Goal: Task Accomplishment & Management: Manage account settings

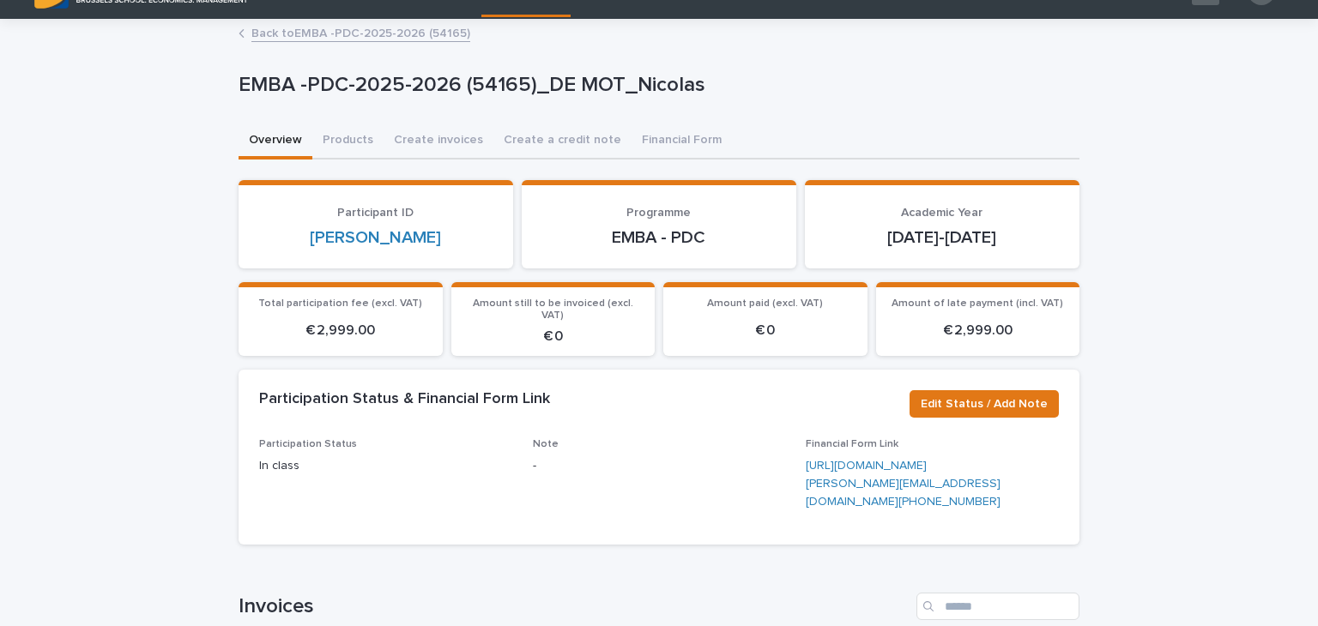
scroll to position [37, 0]
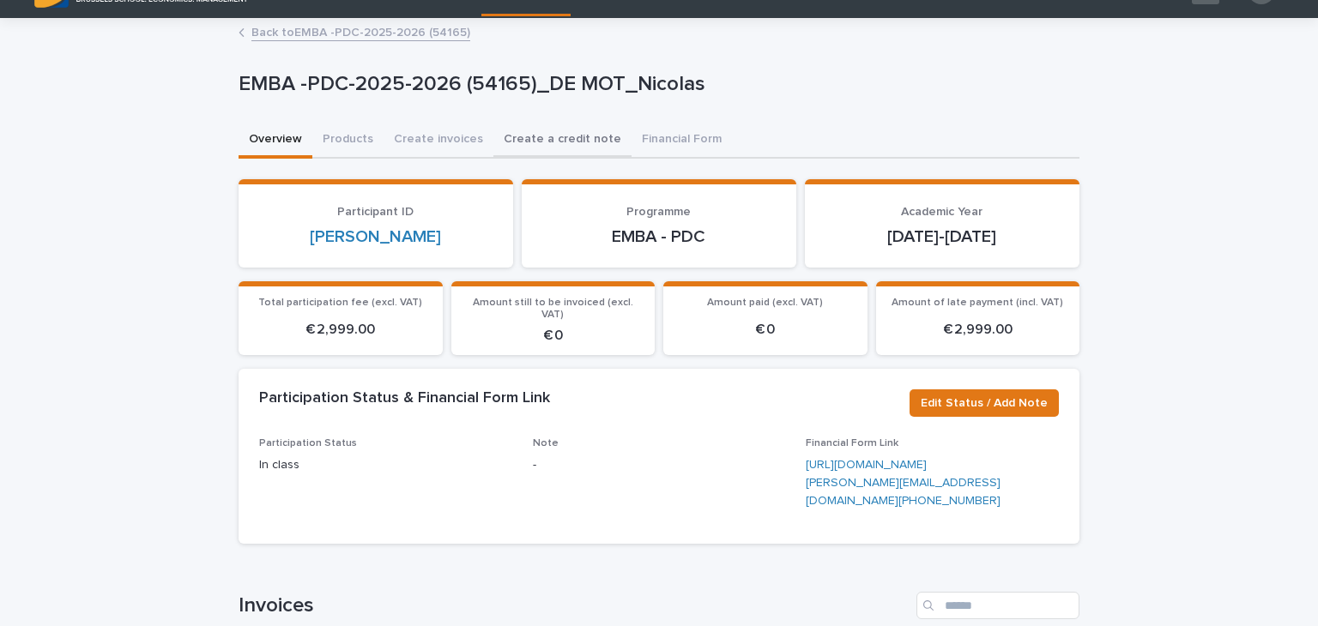
click at [571, 148] on button "Create a credit note" at bounding box center [562, 141] width 138 height 36
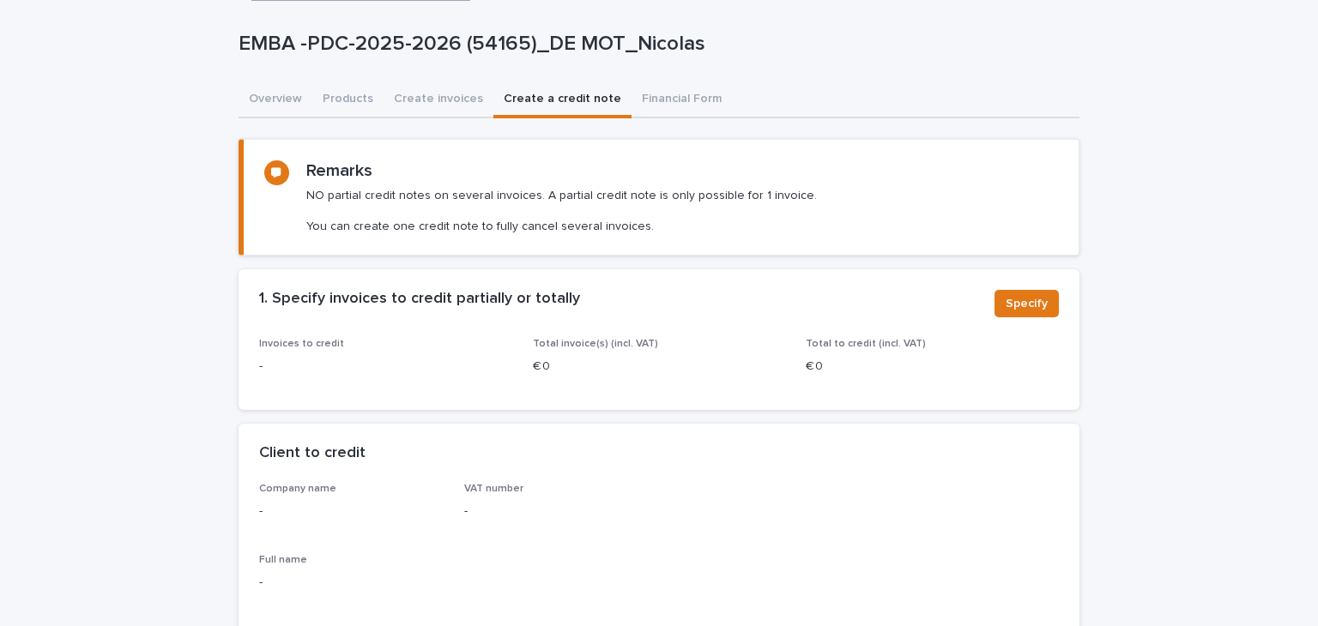
scroll to position [78, 0]
click at [1023, 295] on span "Specify" at bounding box center [1027, 302] width 42 height 17
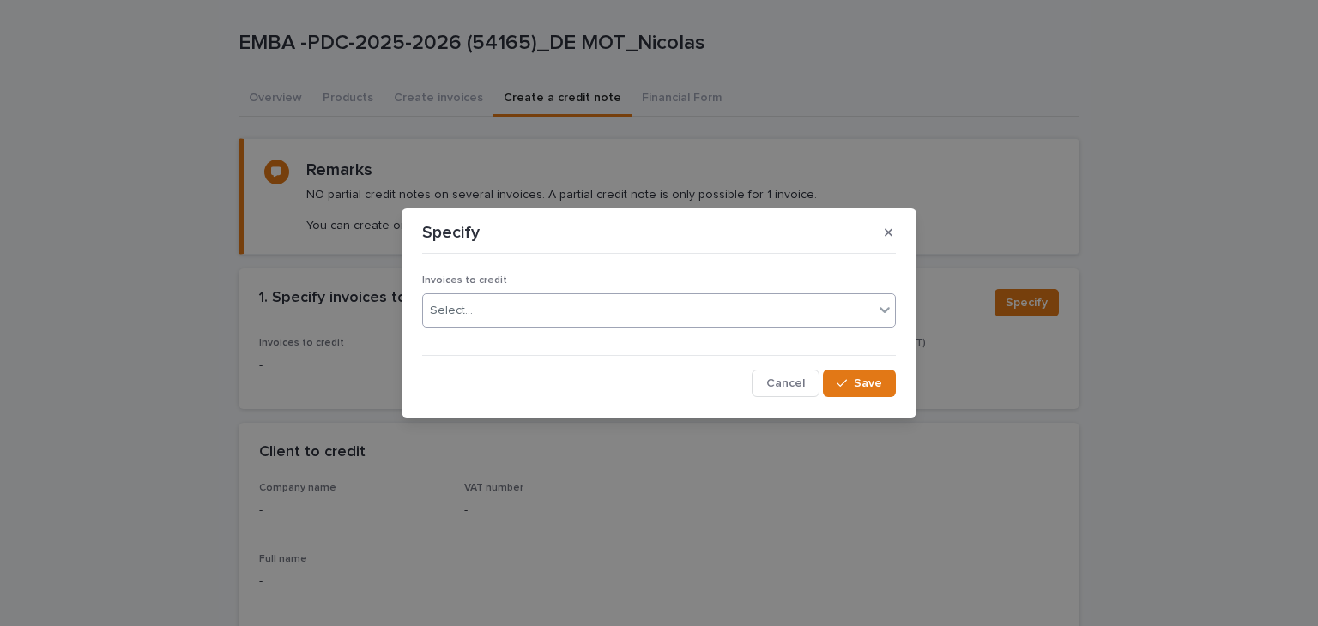
click at [459, 306] on div "Select..." at bounding box center [451, 311] width 43 height 18
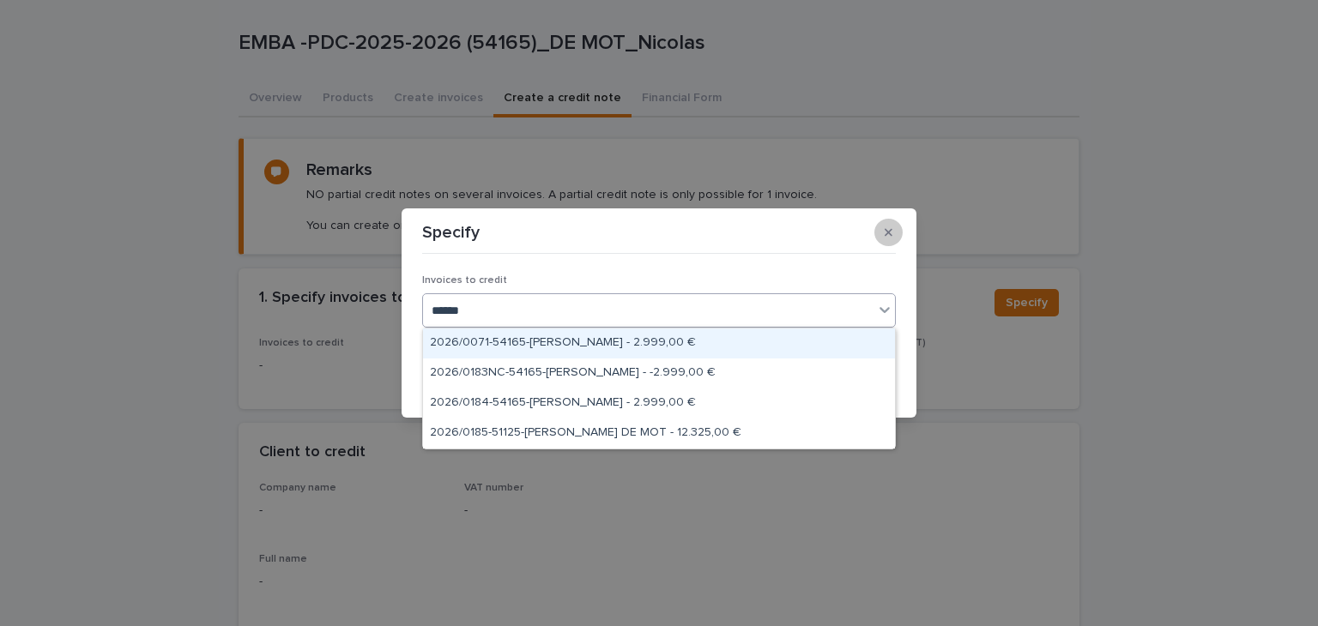
type input "******"
click at [887, 225] on button "button" at bounding box center [888, 232] width 28 height 27
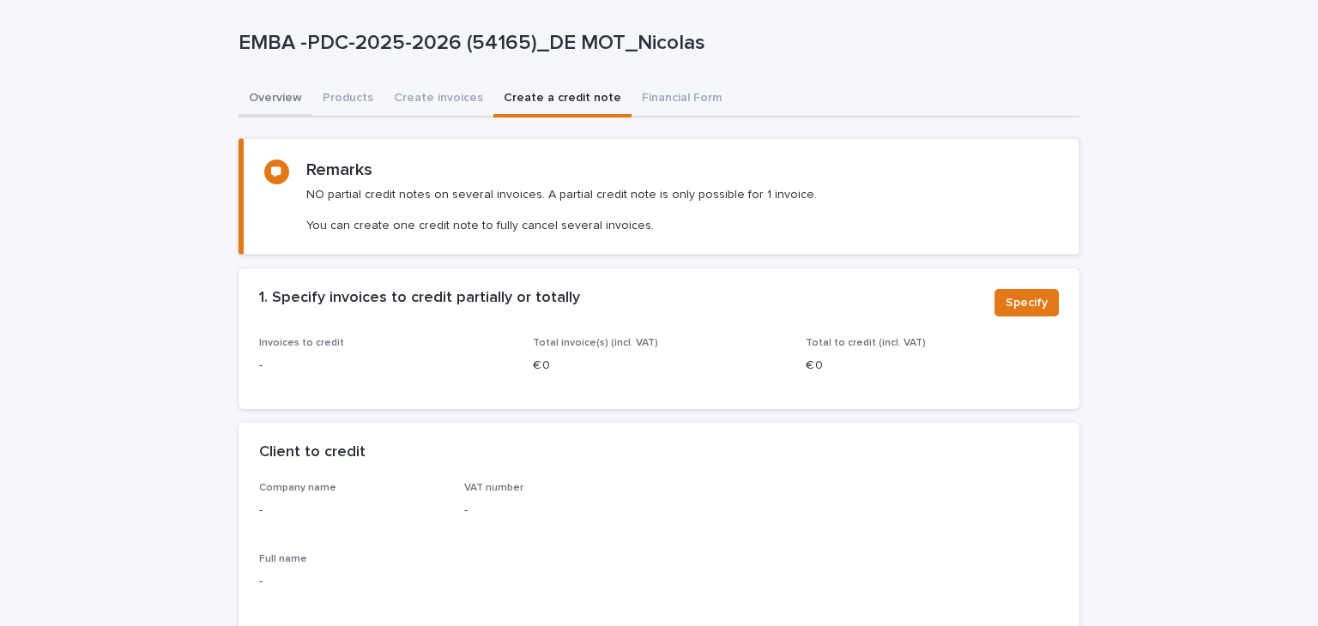
click at [254, 89] on button "Overview" at bounding box center [276, 100] width 74 height 36
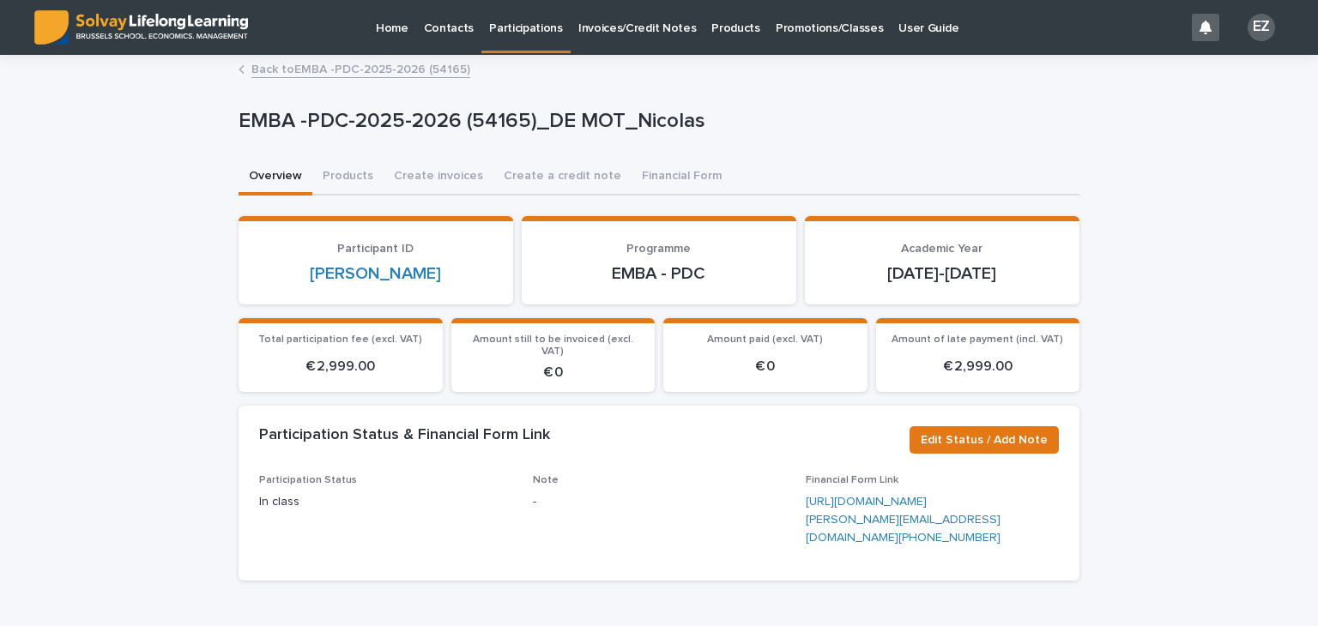
click at [551, 171] on button "Create a credit note" at bounding box center [562, 178] width 138 height 36
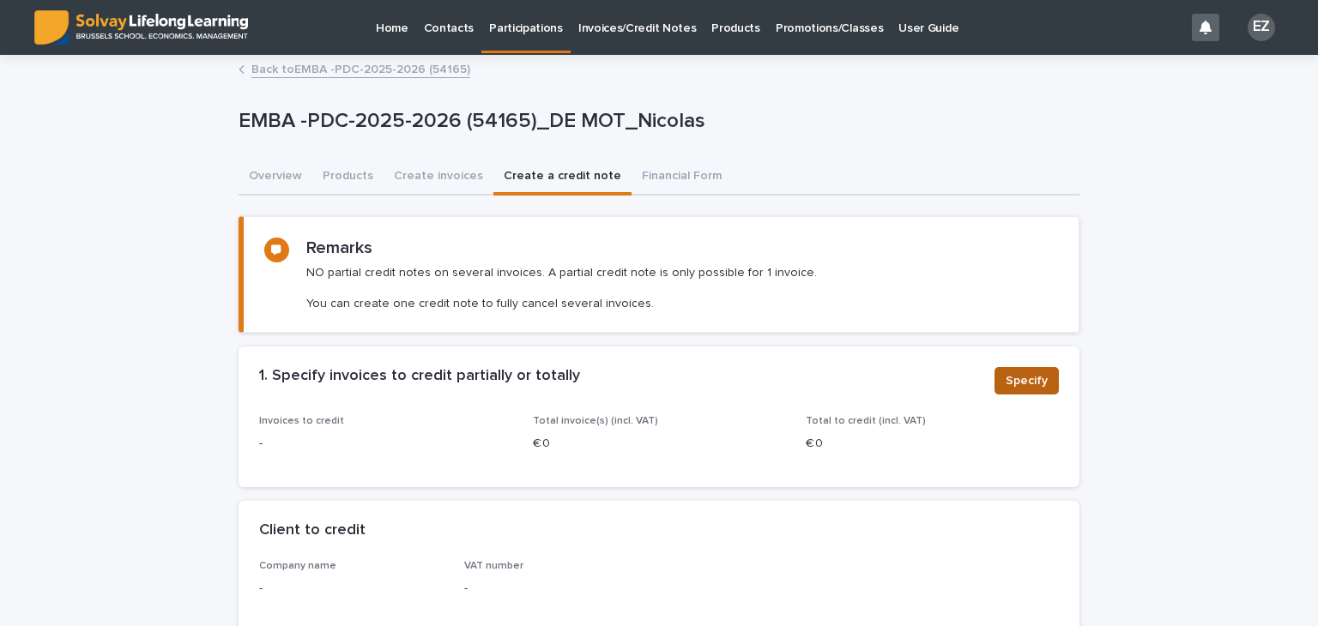
click at [1027, 385] on span "Specify" at bounding box center [1027, 380] width 42 height 17
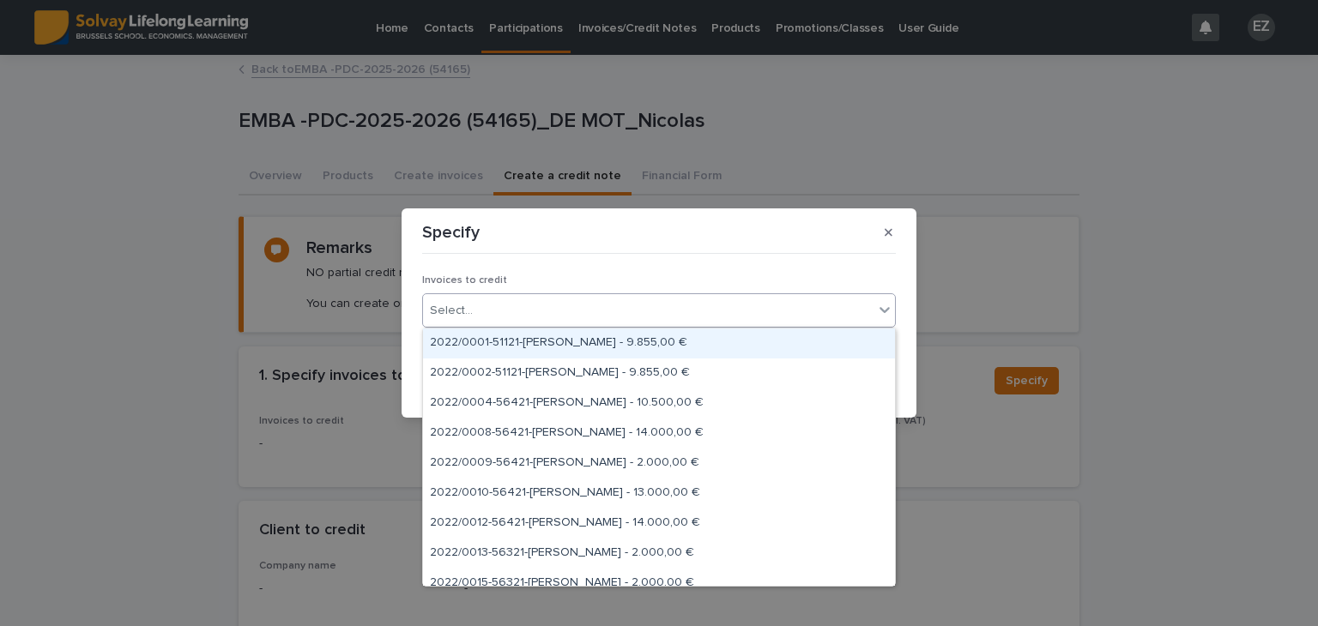
click at [678, 315] on div "Select..." at bounding box center [648, 311] width 450 height 28
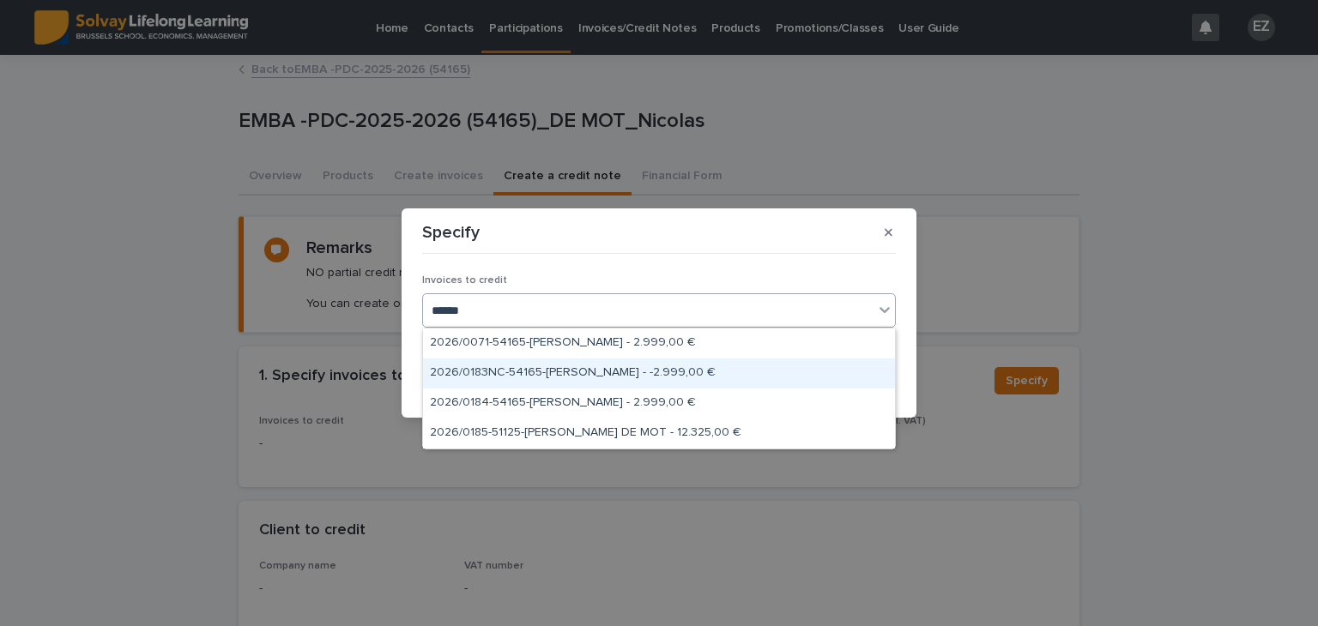
type input "******"
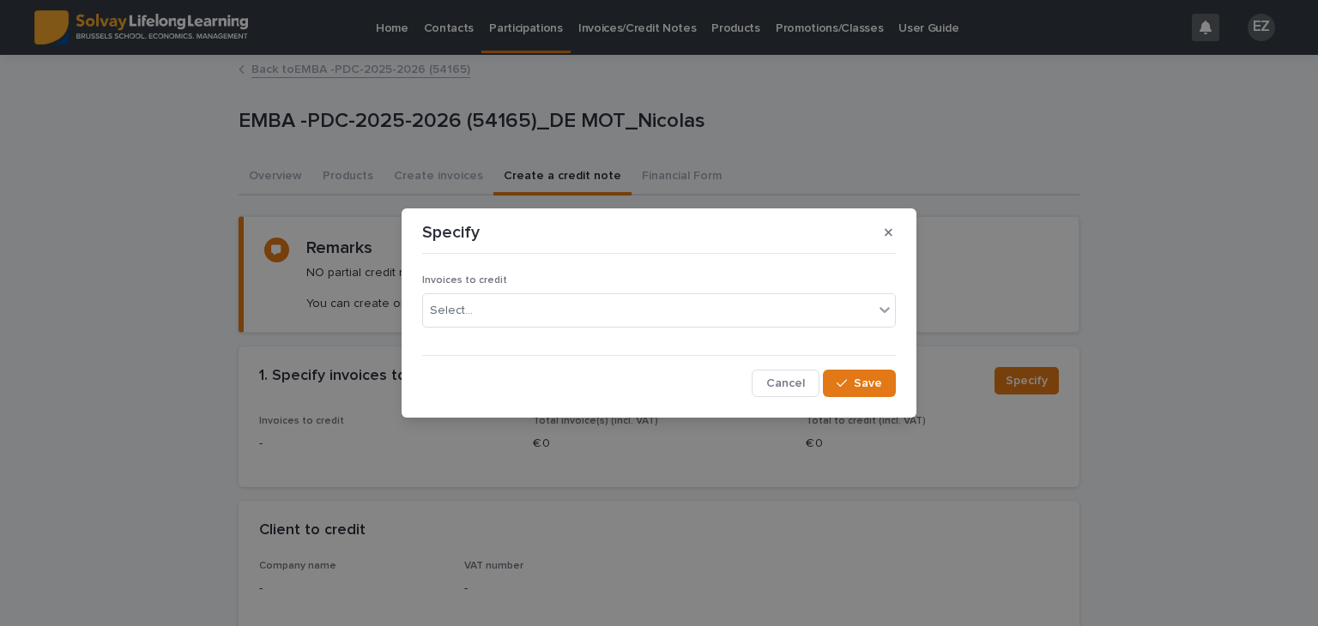
click at [295, 341] on div "Specify Invoices to credit Select... Cancel Save" at bounding box center [659, 313] width 1318 height 626
click at [887, 231] on icon "button" at bounding box center [889, 232] width 8 height 8
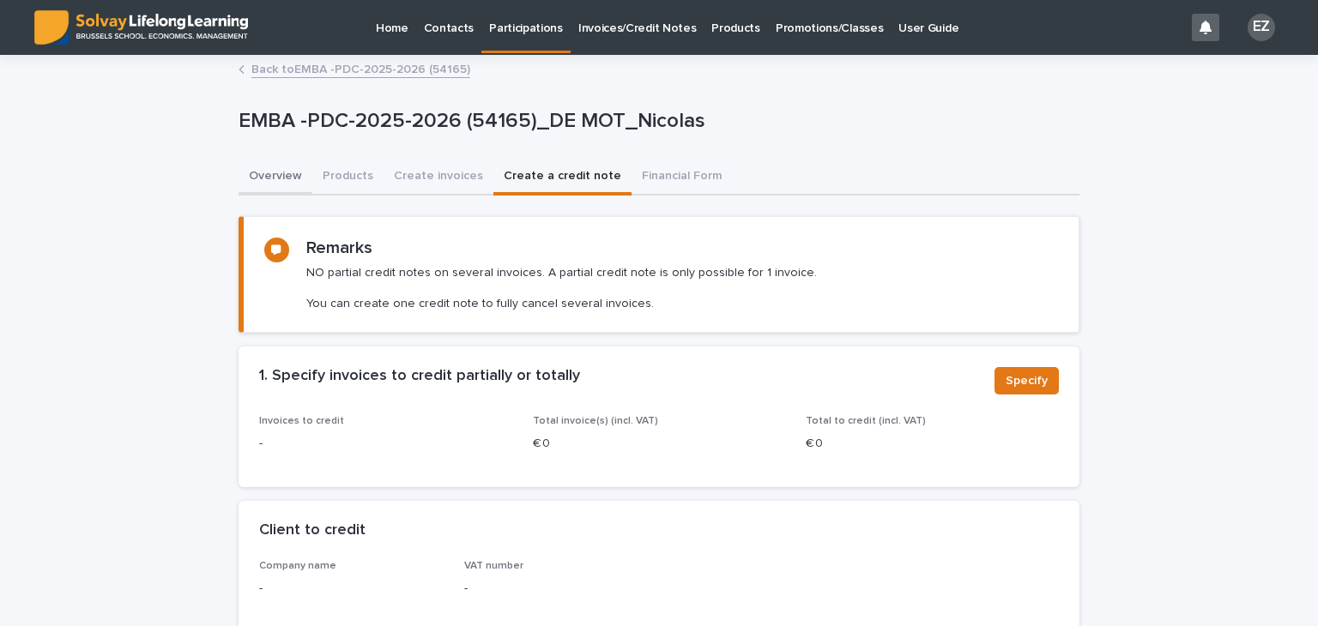
click at [255, 177] on button "Overview" at bounding box center [276, 178] width 74 height 36
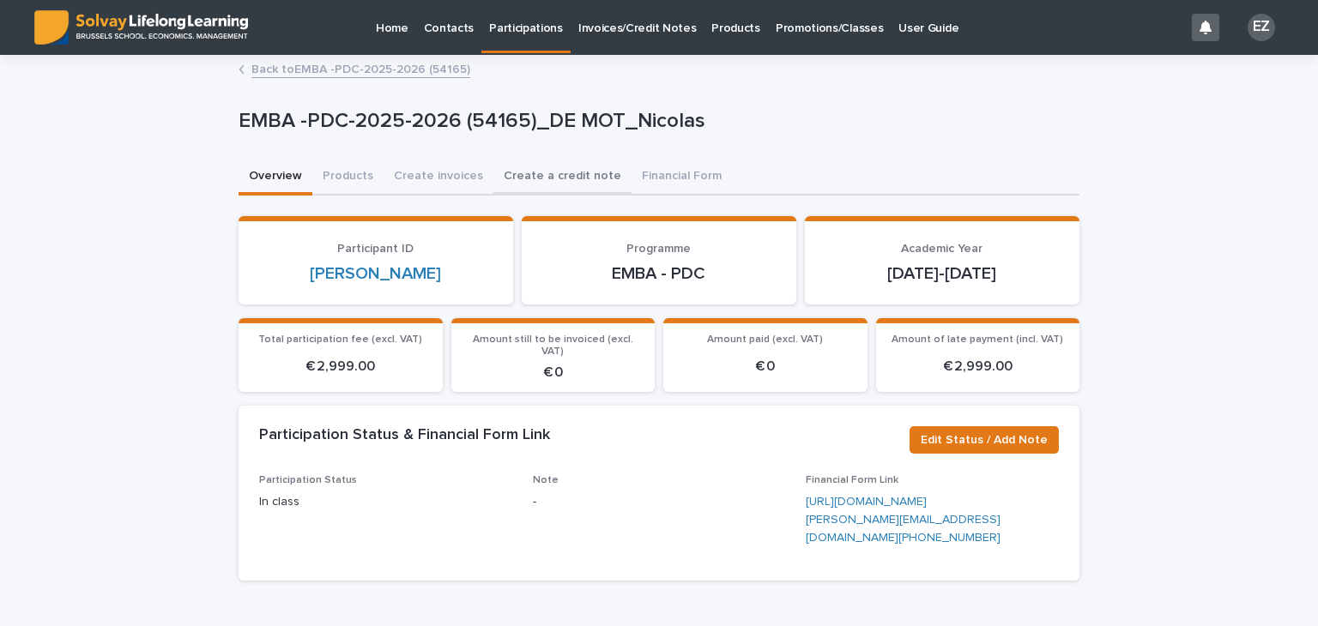
click at [532, 174] on button "Create a credit note" at bounding box center [562, 178] width 138 height 36
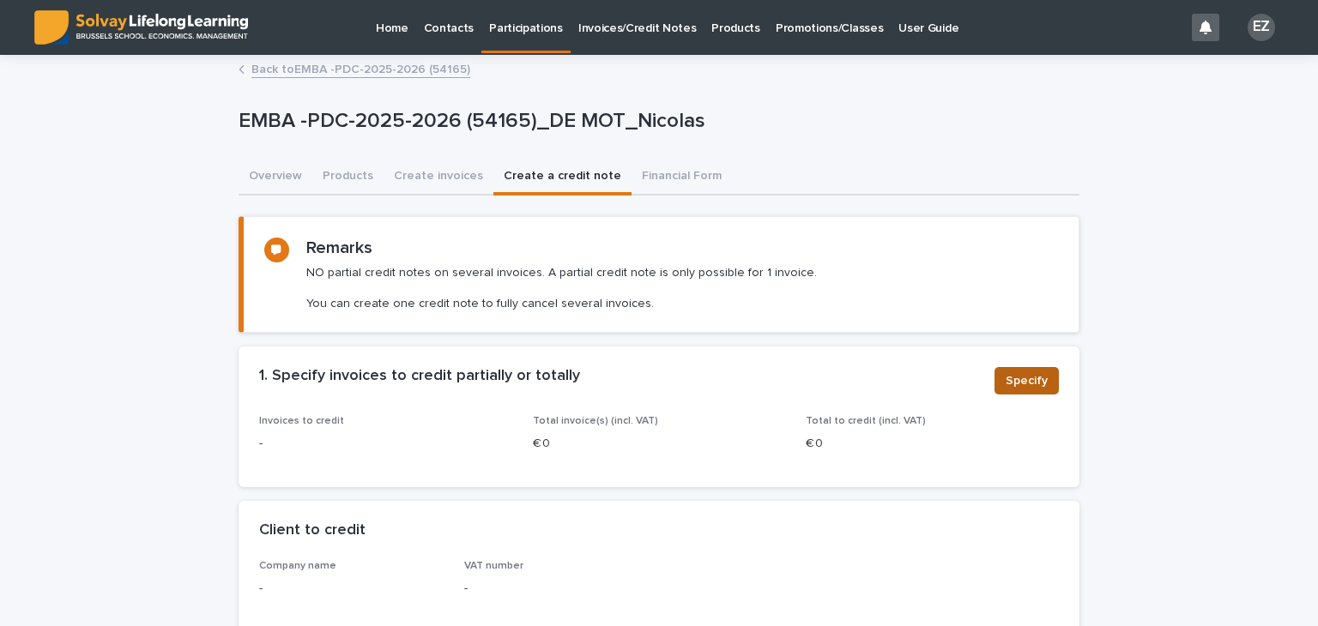
click at [1020, 393] on button "Specify" at bounding box center [1026, 380] width 64 height 27
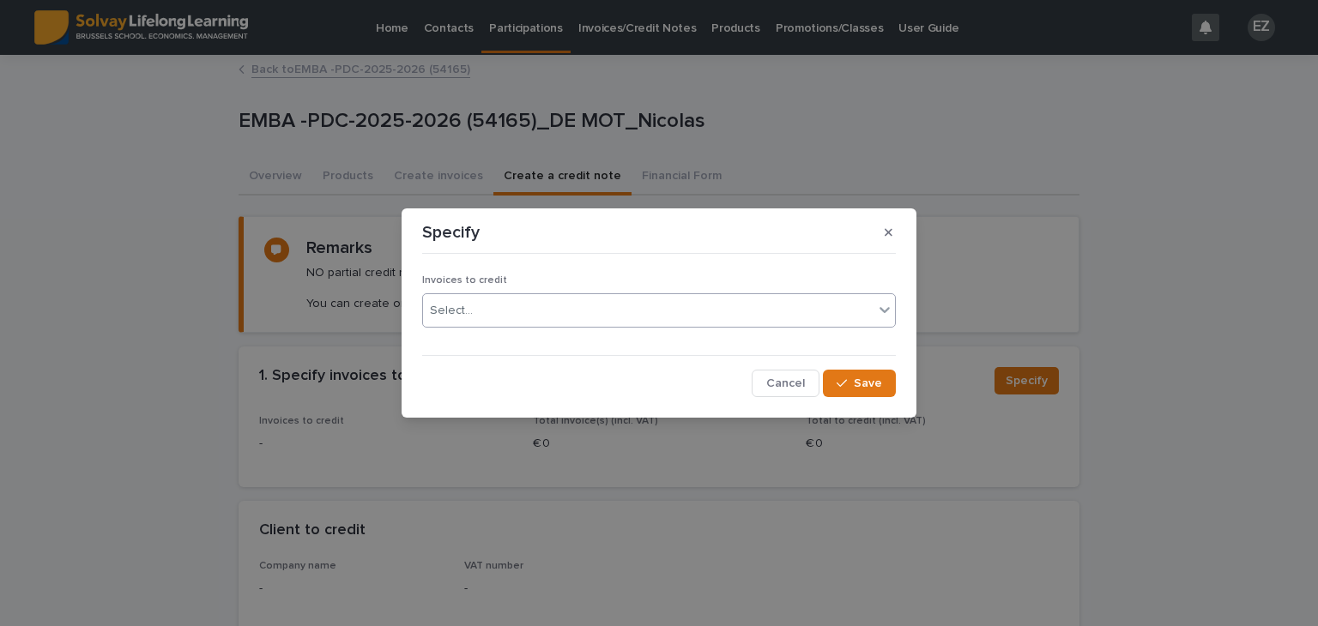
click at [734, 304] on div "Select..." at bounding box center [648, 311] width 450 height 28
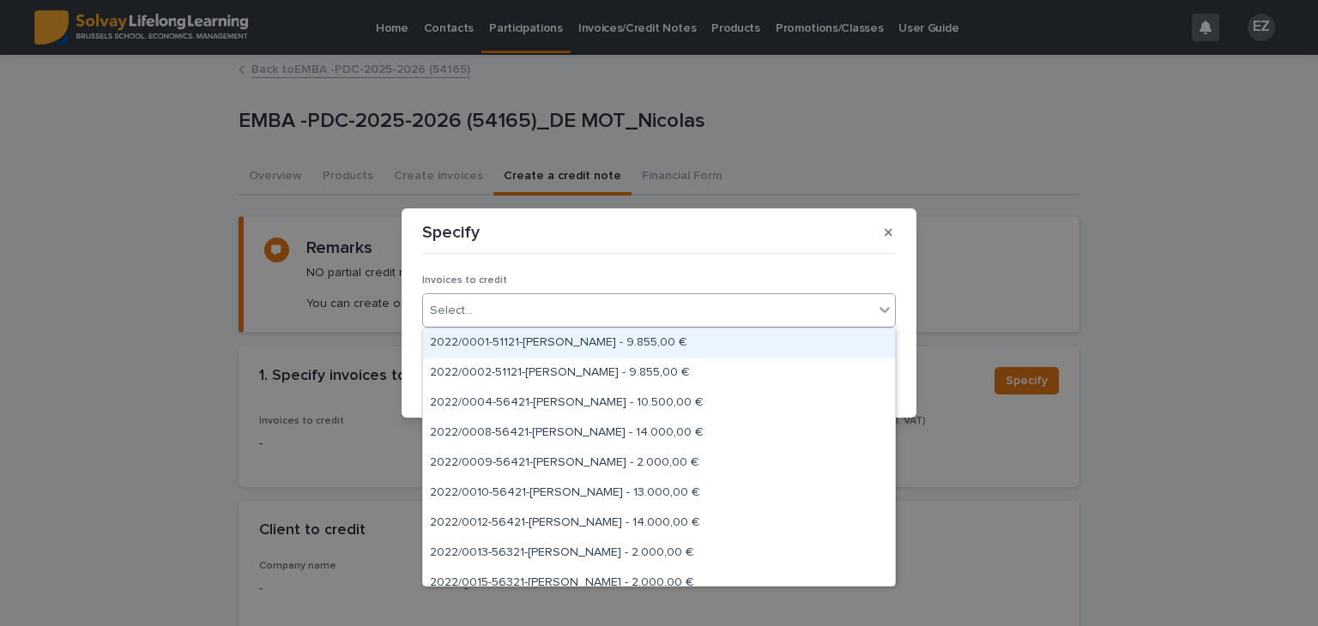
type input "*"
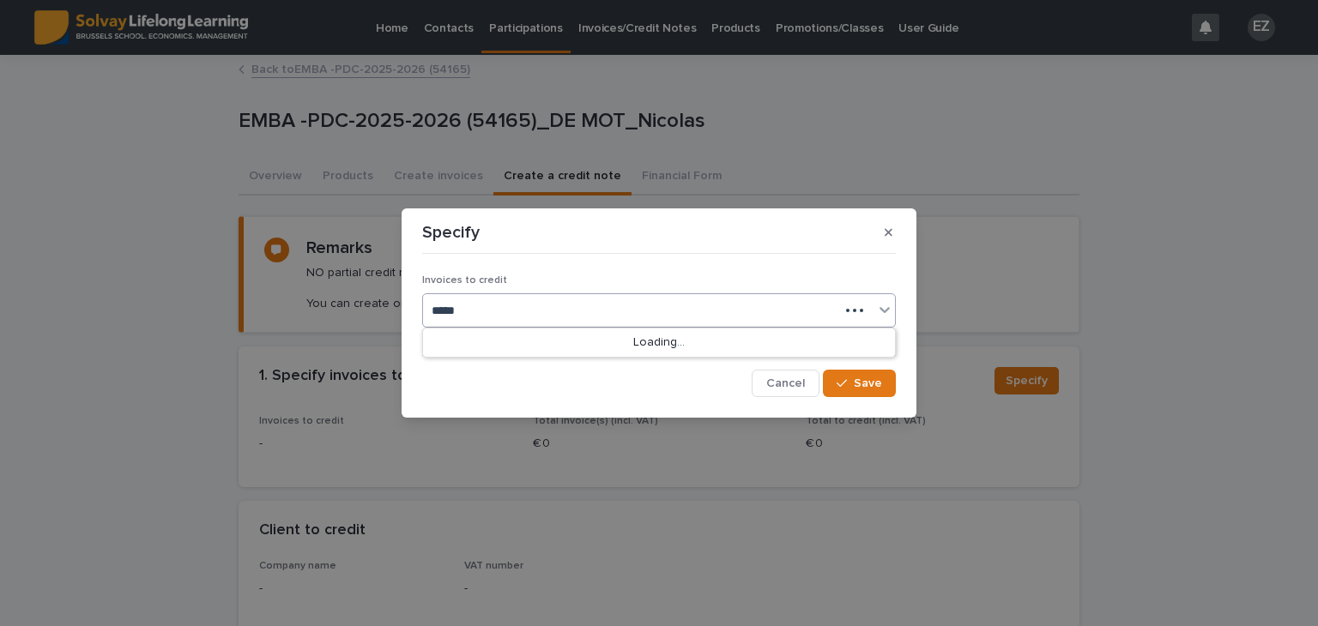
type input "******"
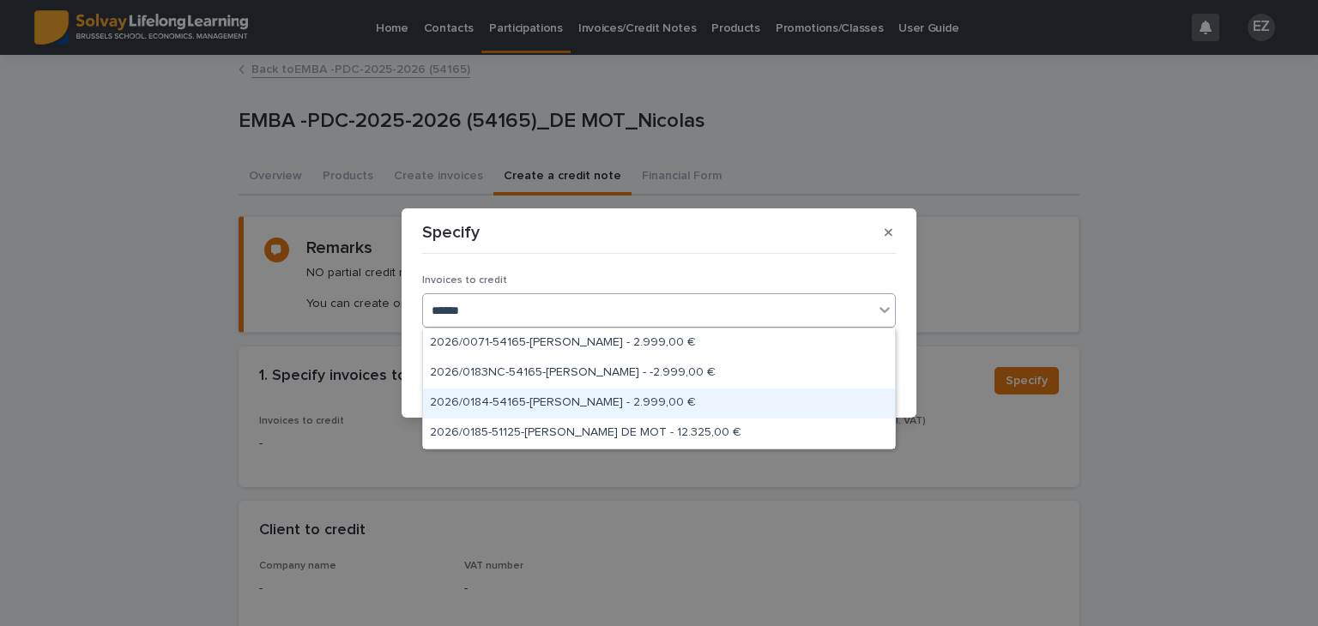
click at [618, 410] on div "2026/0184-54165-[PERSON_NAME] - 2.999,00 €" at bounding box center [659, 404] width 472 height 30
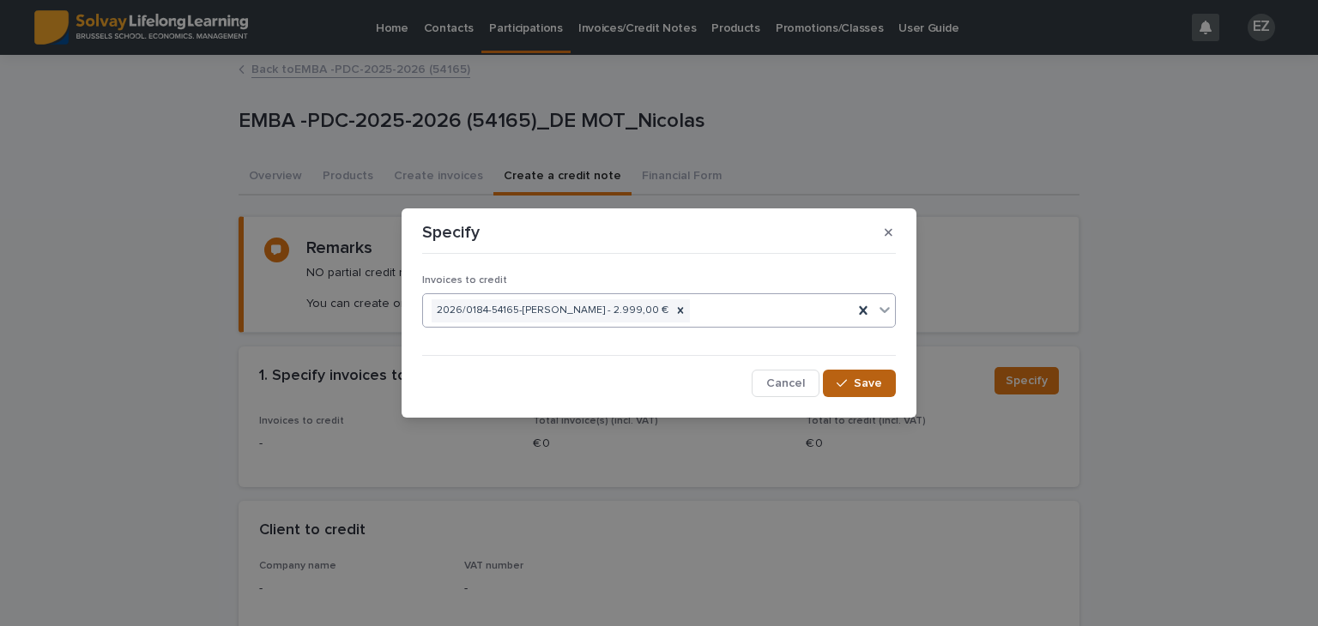
click at [861, 384] on span "Save" at bounding box center [868, 384] width 28 height 12
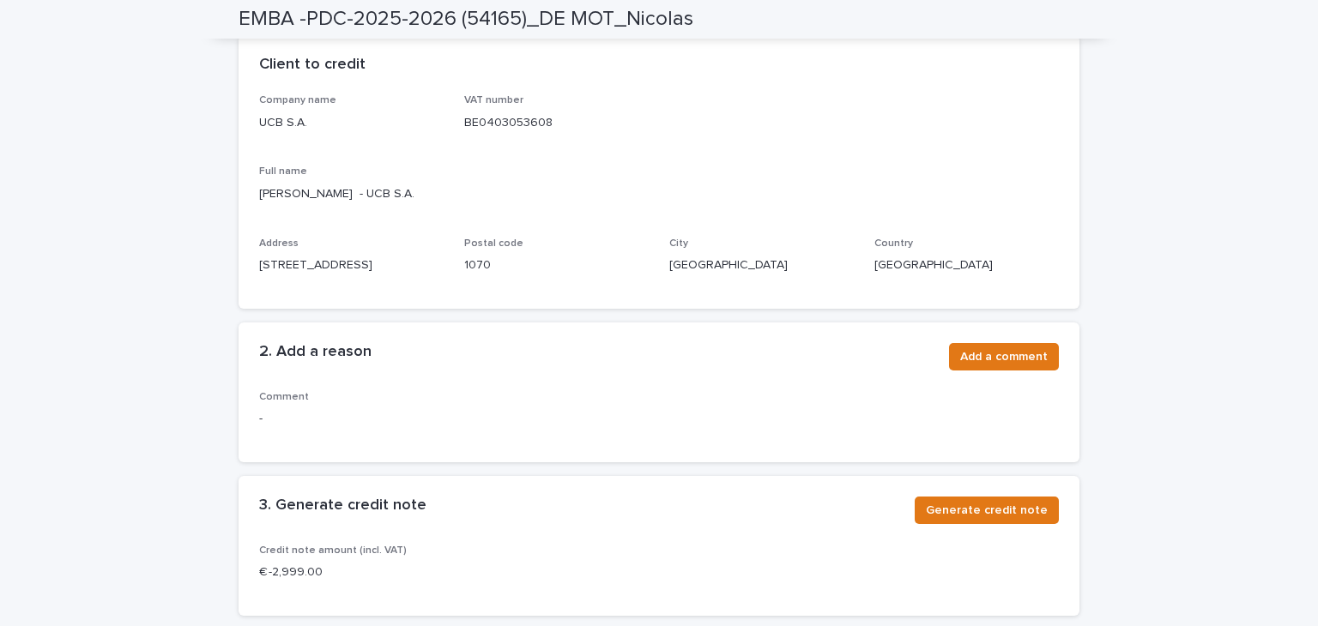
scroll to position [632, 0]
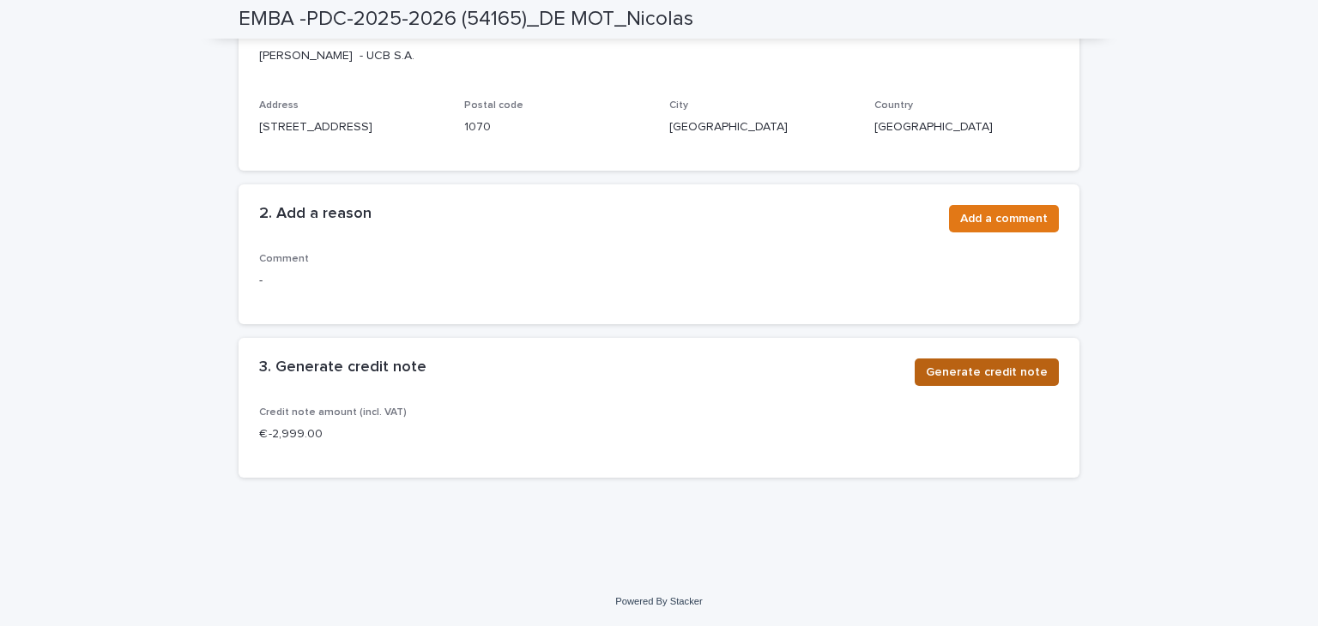
click at [966, 379] on span "Generate credit note" at bounding box center [987, 372] width 122 height 17
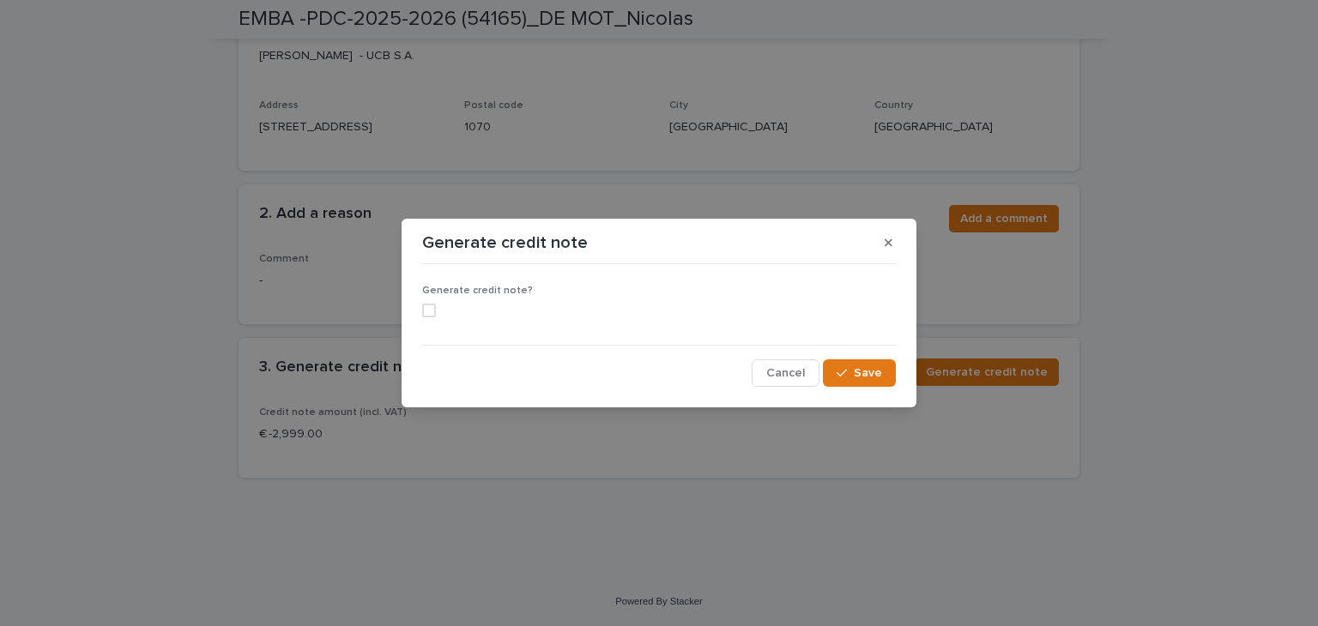
click at [430, 313] on span at bounding box center [429, 311] width 14 height 14
click at [851, 375] on div "button" at bounding box center [845, 373] width 17 height 12
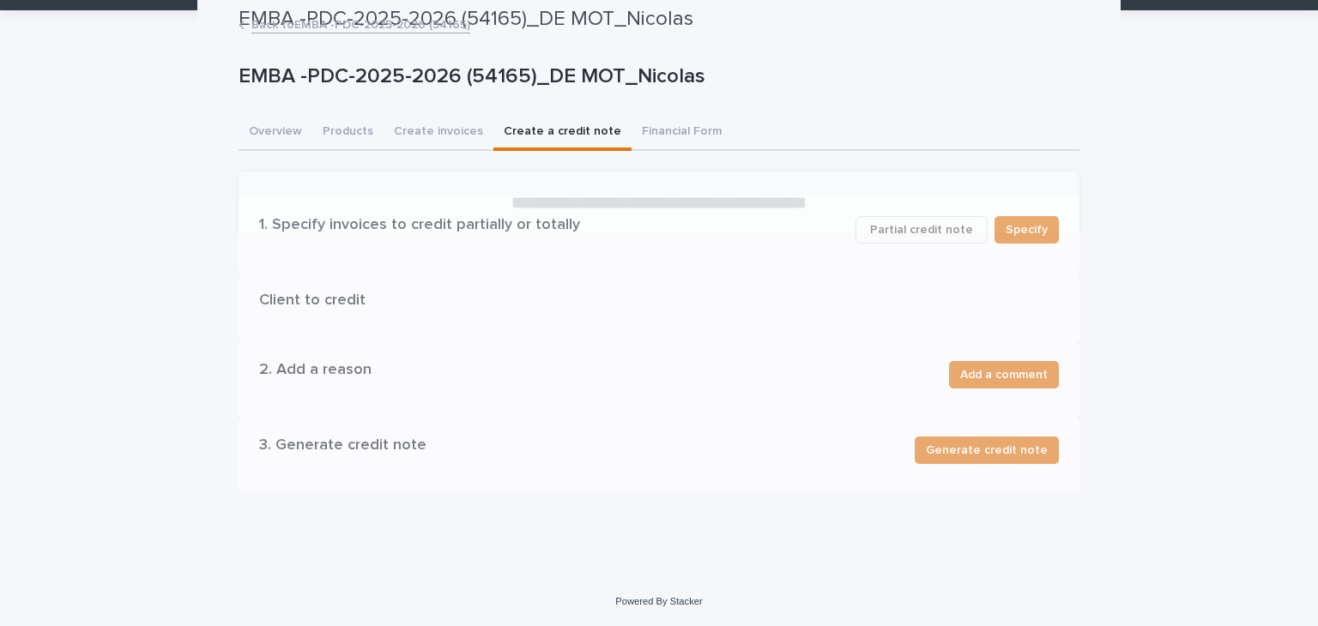
scroll to position [0, 0]
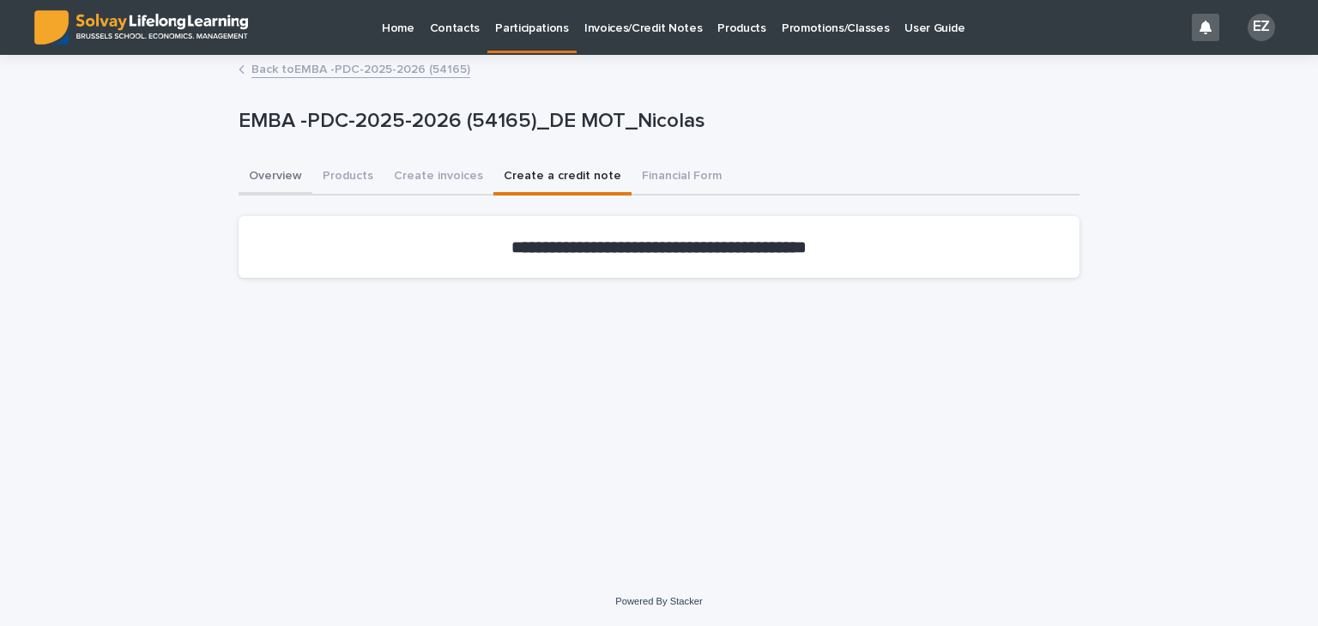
click at [281, 178] on button "Overview" at bounding box center [276, 178] width 74 height 36
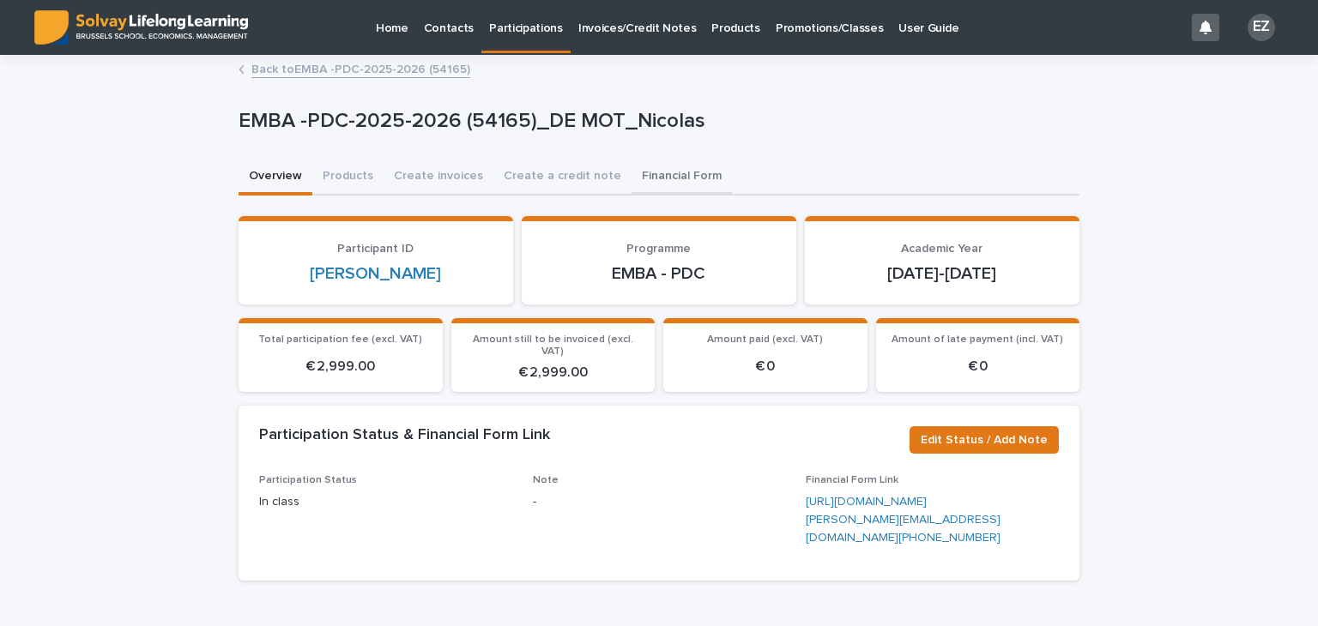
click at [661, 166] on button "Financial Form" at bounding box center [682, 178] width 100 height 36
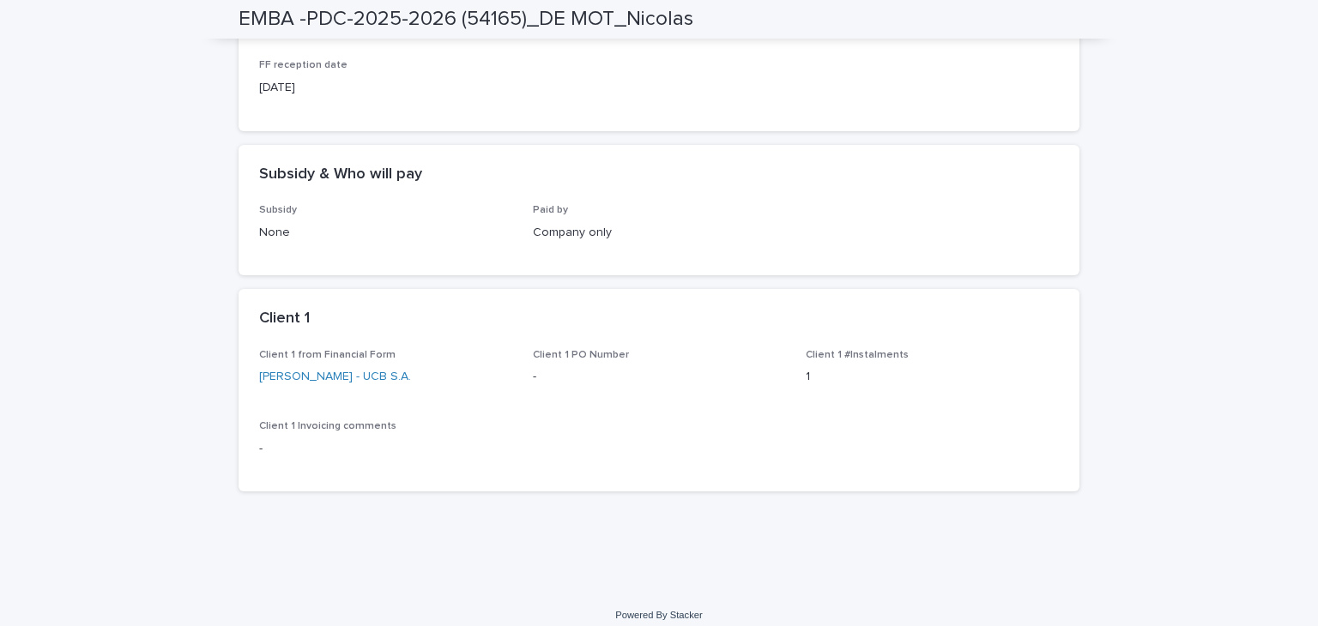
scroll to position [216, 0]
click at [357, 379] on link "[PERSON_NAME] - UCB S.A." at bounding box center [335, 377] width 152 height 18
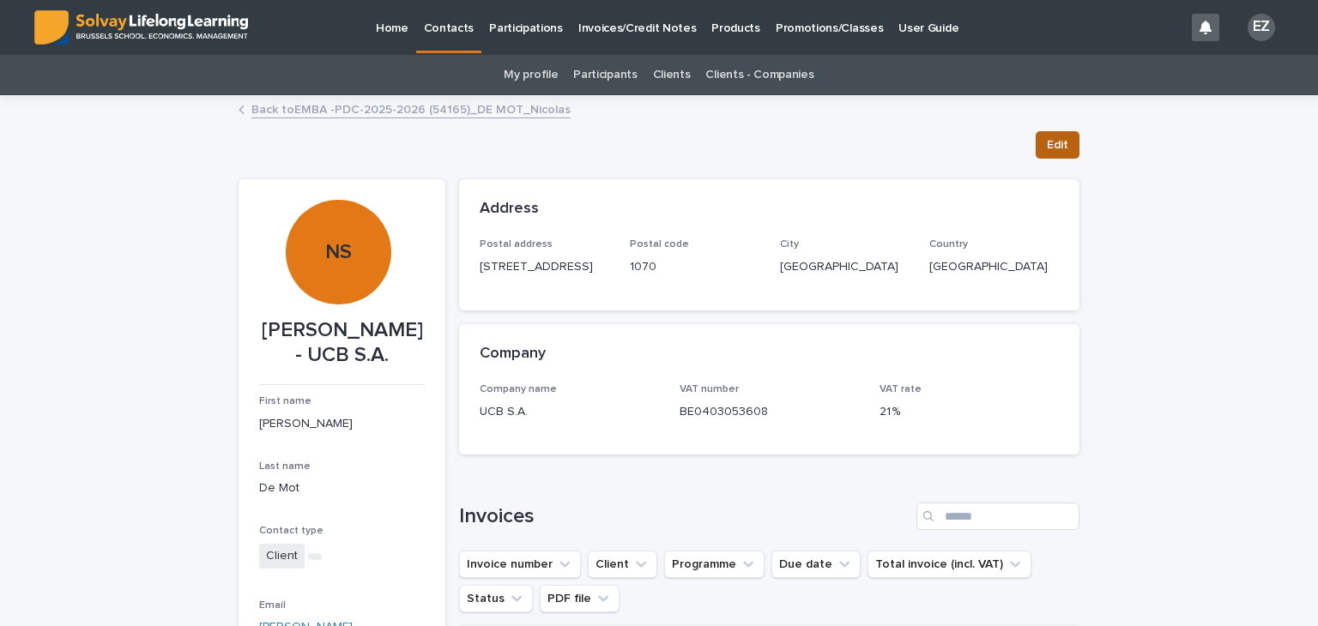
click at [1047, 147] on span "Edit" at bounding box center [1057, 144] width 21 height 17
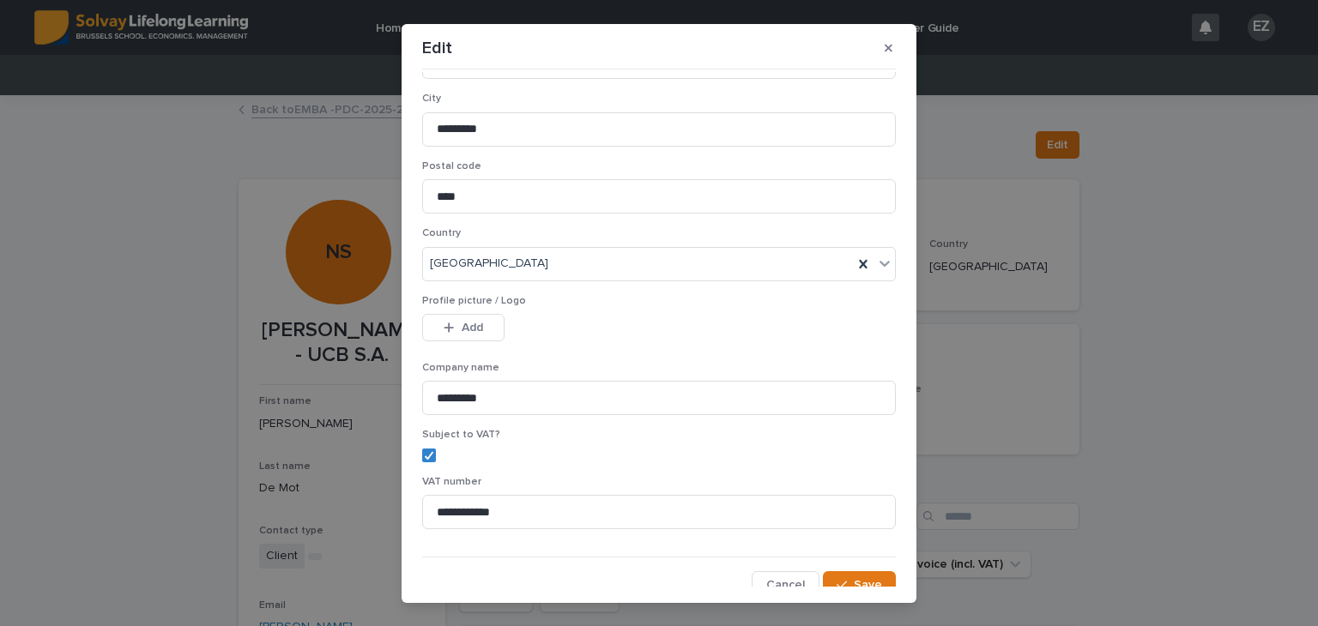
scroll to position [345, 0]
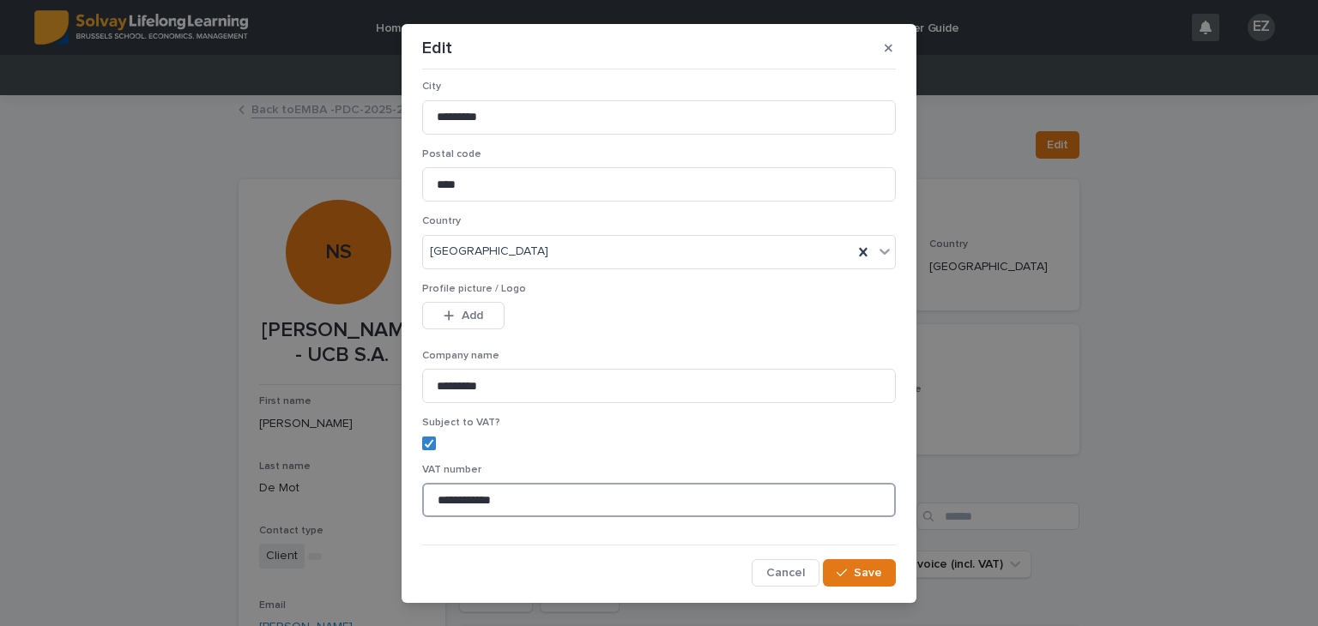
click at [478, 492] on input "**********" at bounding box center [659, 500] width 474 height 34
paste input "******"
type input "**********"
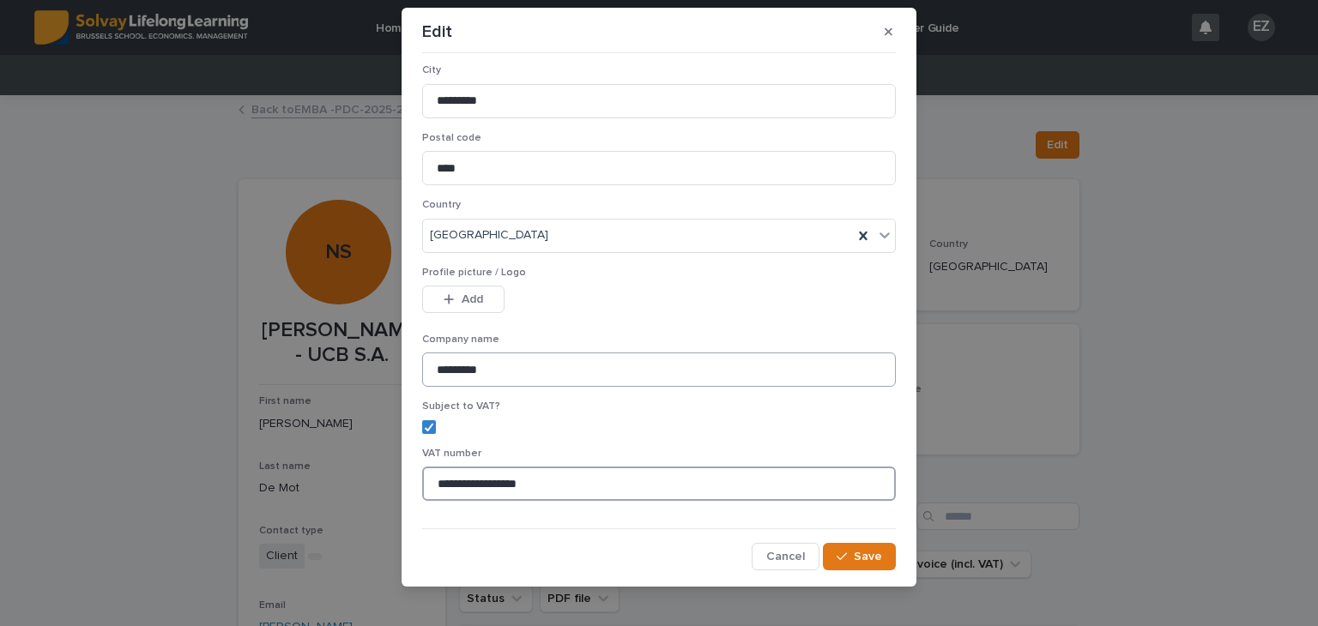
scroll to position [27, 0]
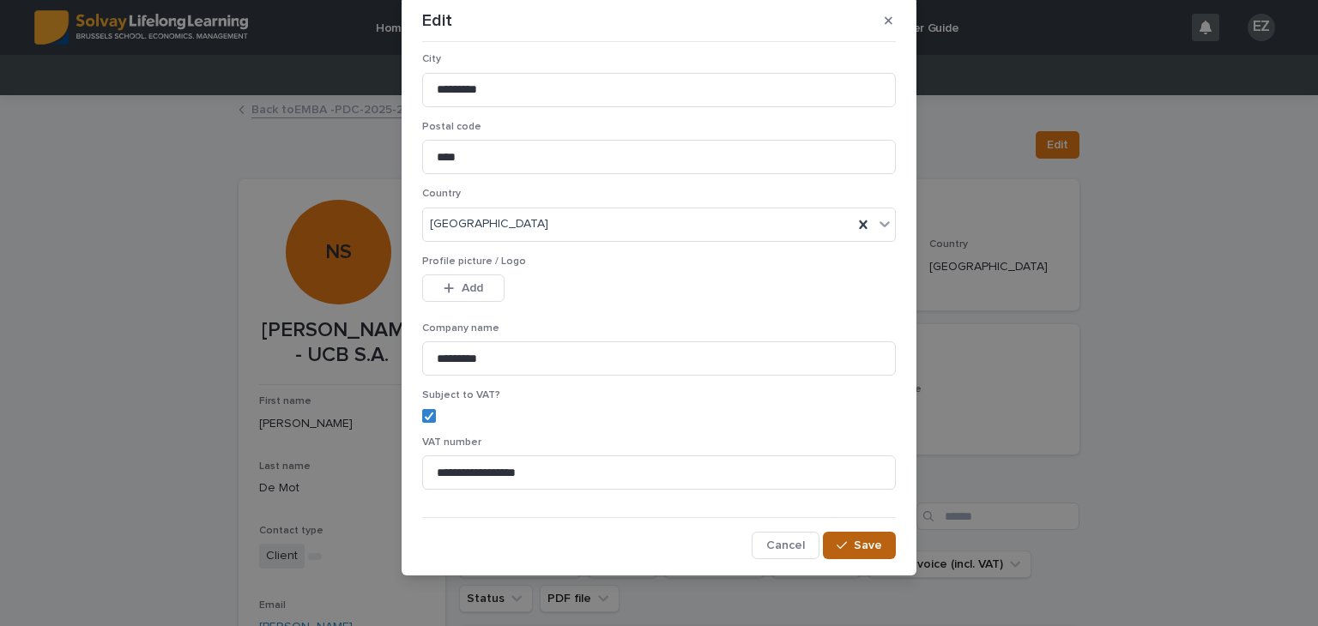
click at [855, 553] on button "Save" at bounding box center [859, 545] width 73 height 27
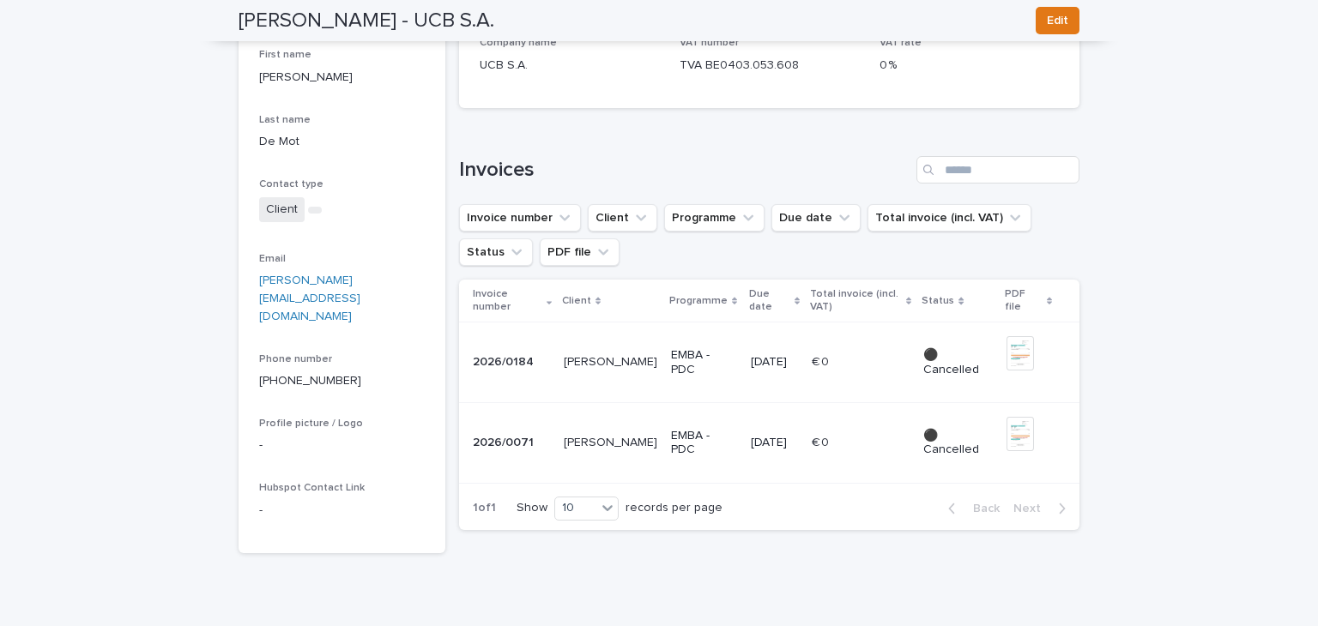
scroll to position [0, 0]
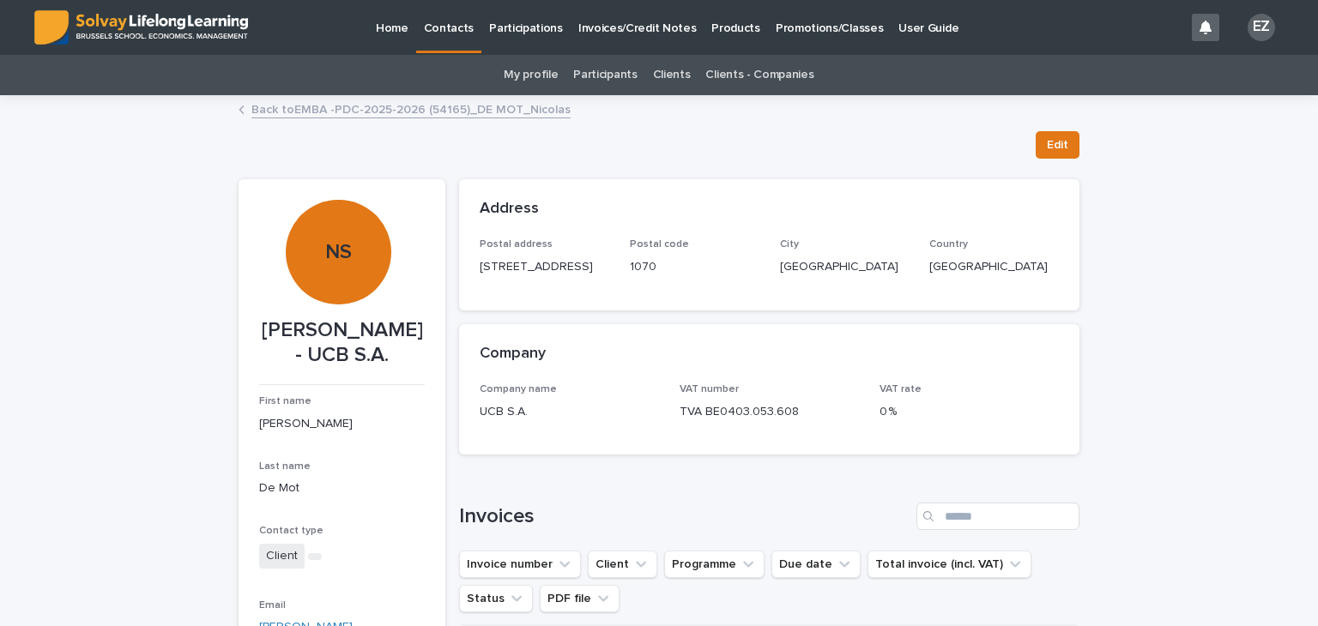
click at [396, 108] on link "Back to EMBA -PDC-2025-2026 (54165)_DE MOT_Nicolas" at bounding box center [410, 109] width 319 height 20
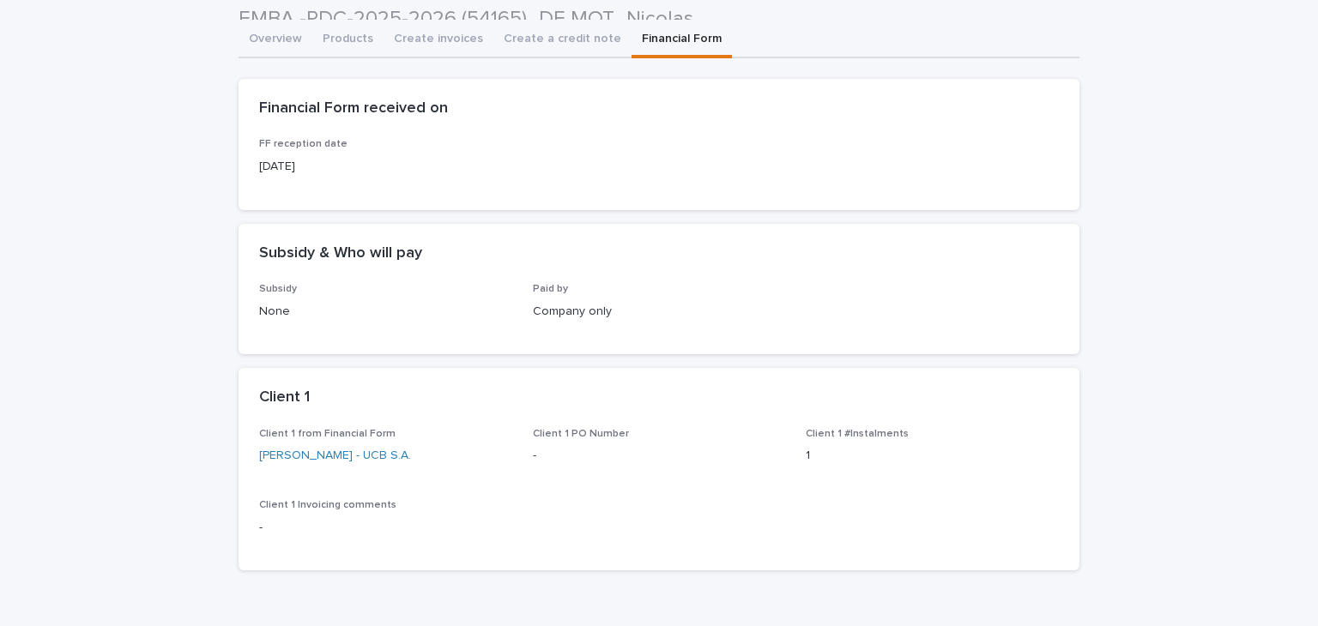
scroll to position [137, 0]
click at [275, 28] on div "Overview Products Create invoices Create a credit note Financial Form Can't dis…" at bounding box center [659, 303] width 841 height 563
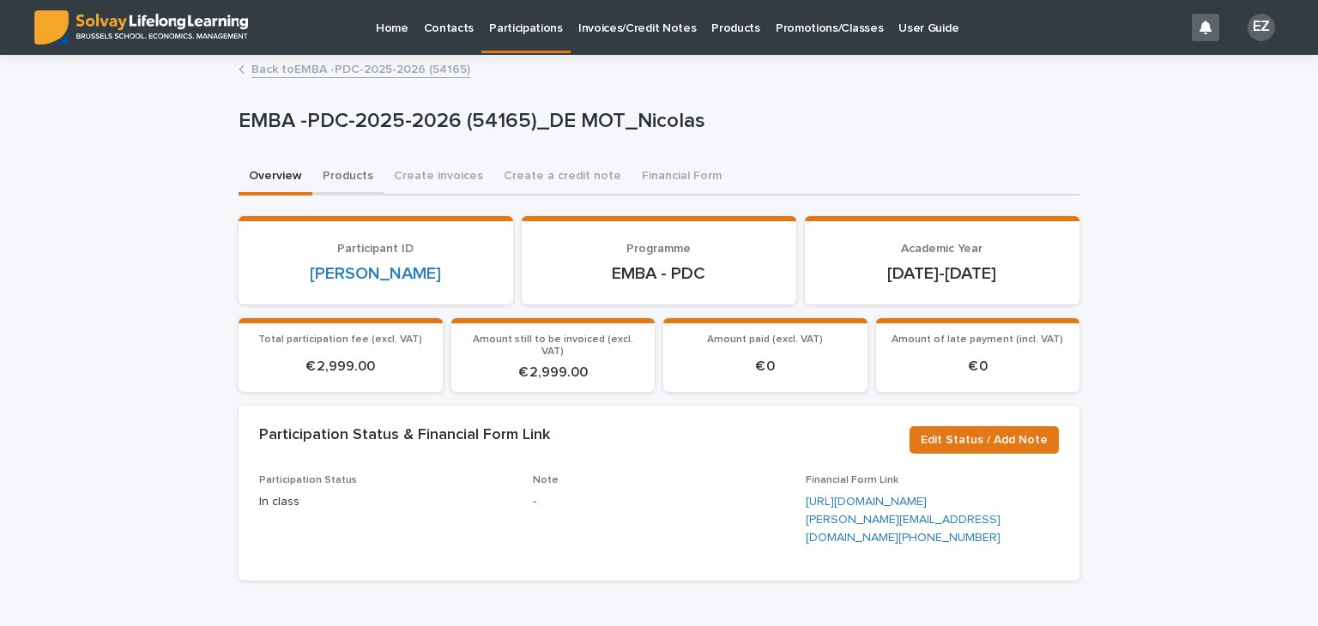
click at [335, 184] on button "Products" at bounding box center [347, 178] width 71 height 36
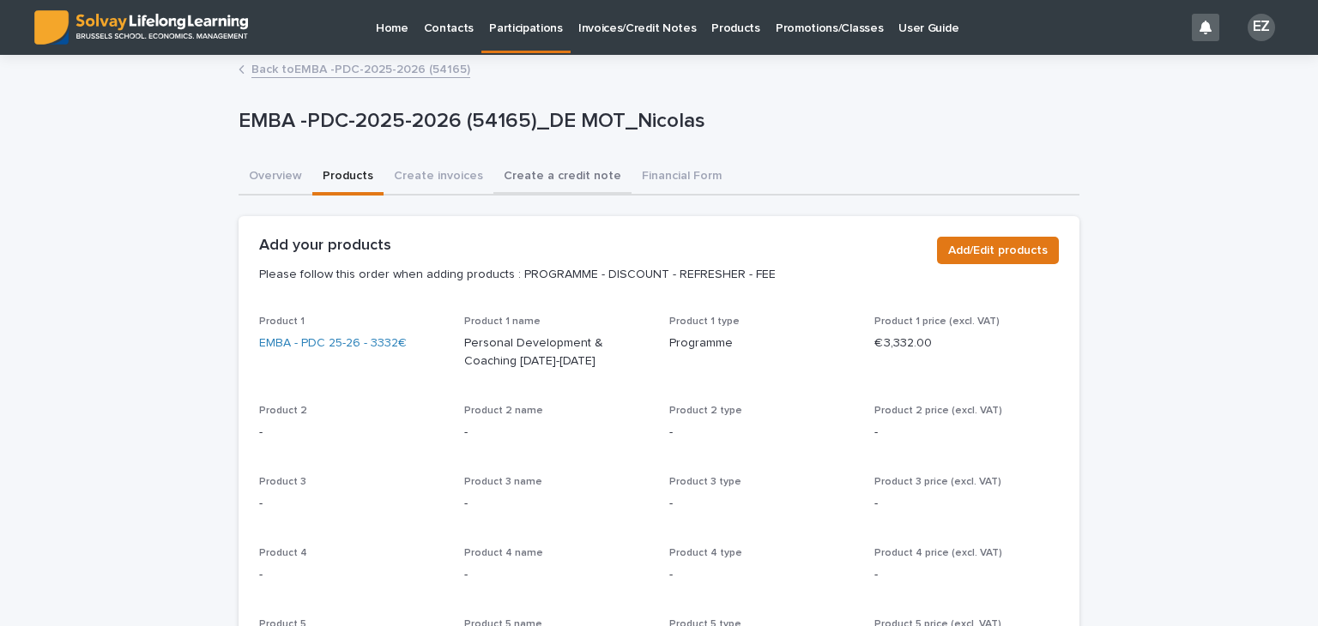
click at [537, 177] on button "Create a credit note" at bounding box center [562, 178] width 138 height 36
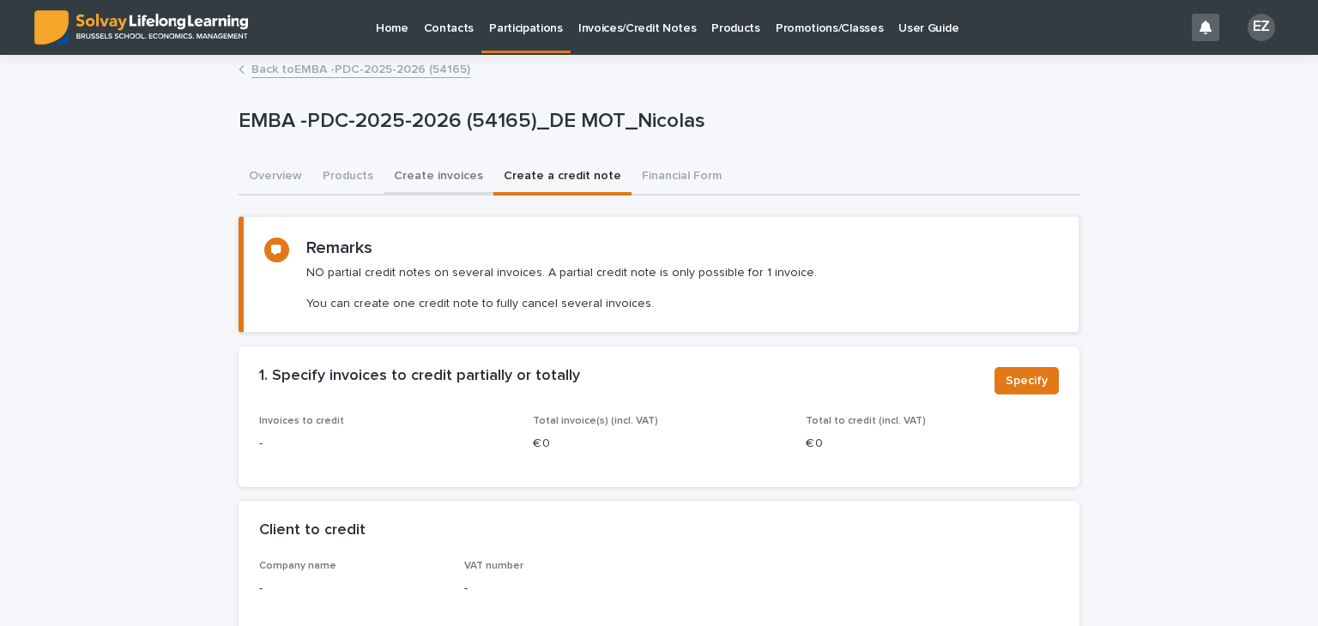
click at [463, 167] on button "Create invoices" at bounding box center [439, 178] width 110 height 36
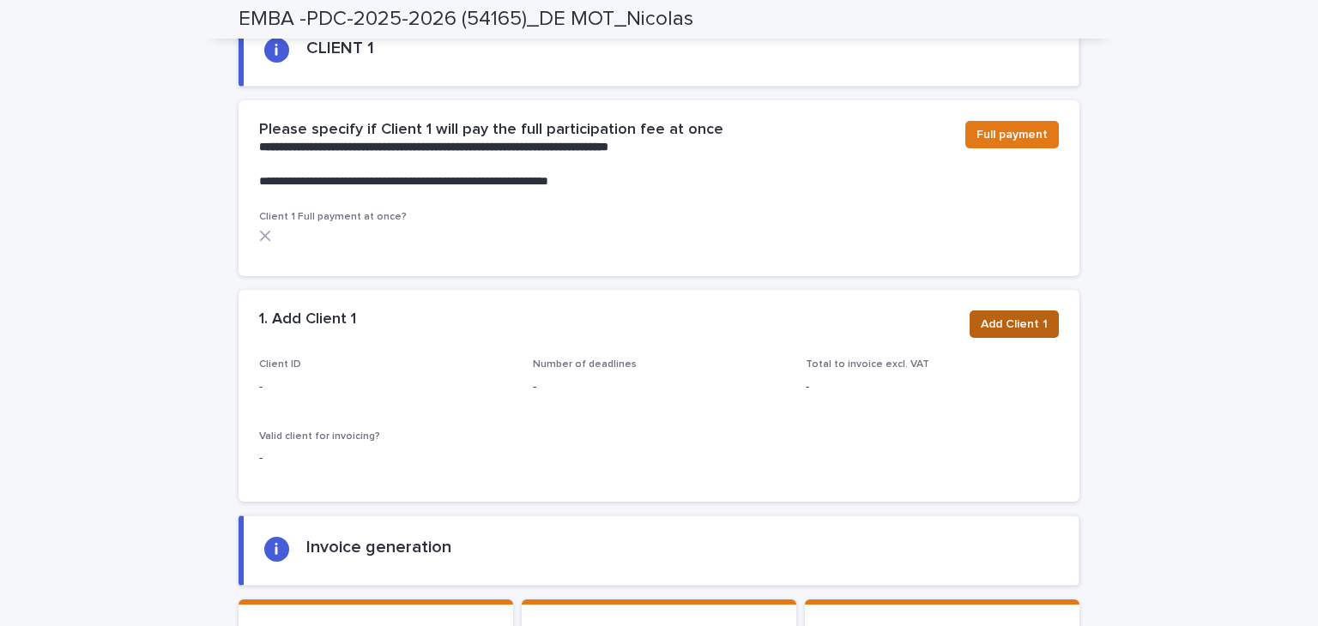
scroll to position [1111, 0]
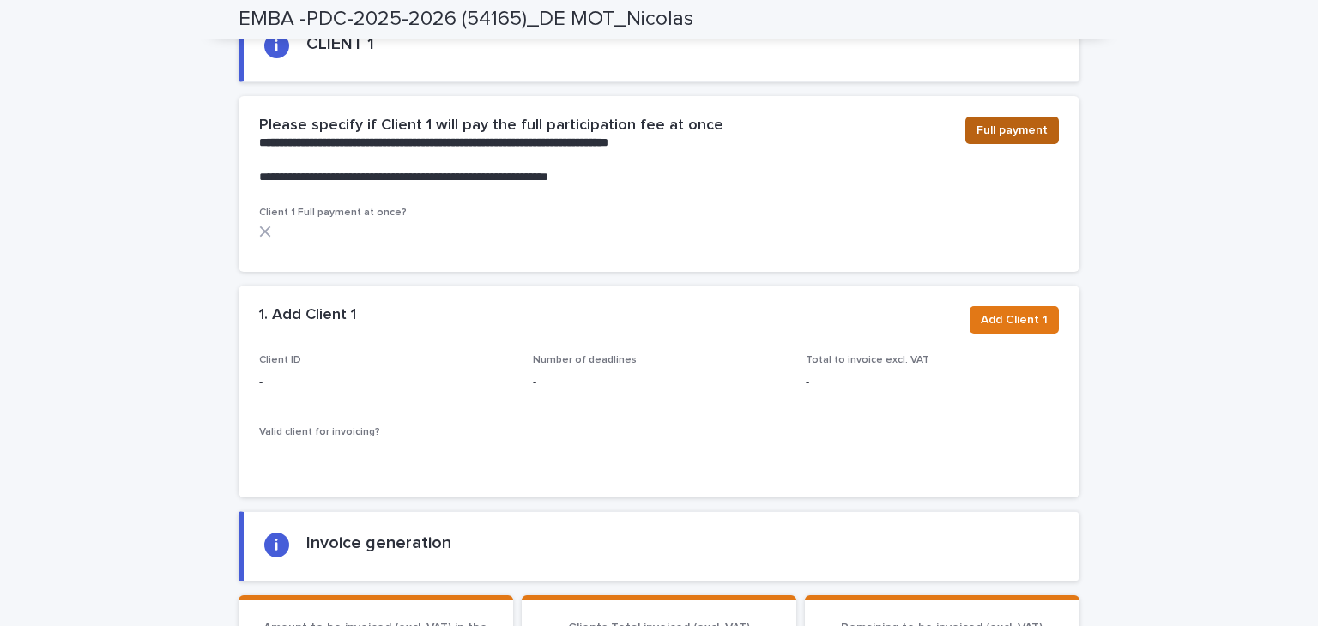
click at [1007, 122] on span "Full payment" at bounding box center [1011, 130] width 71 height 17
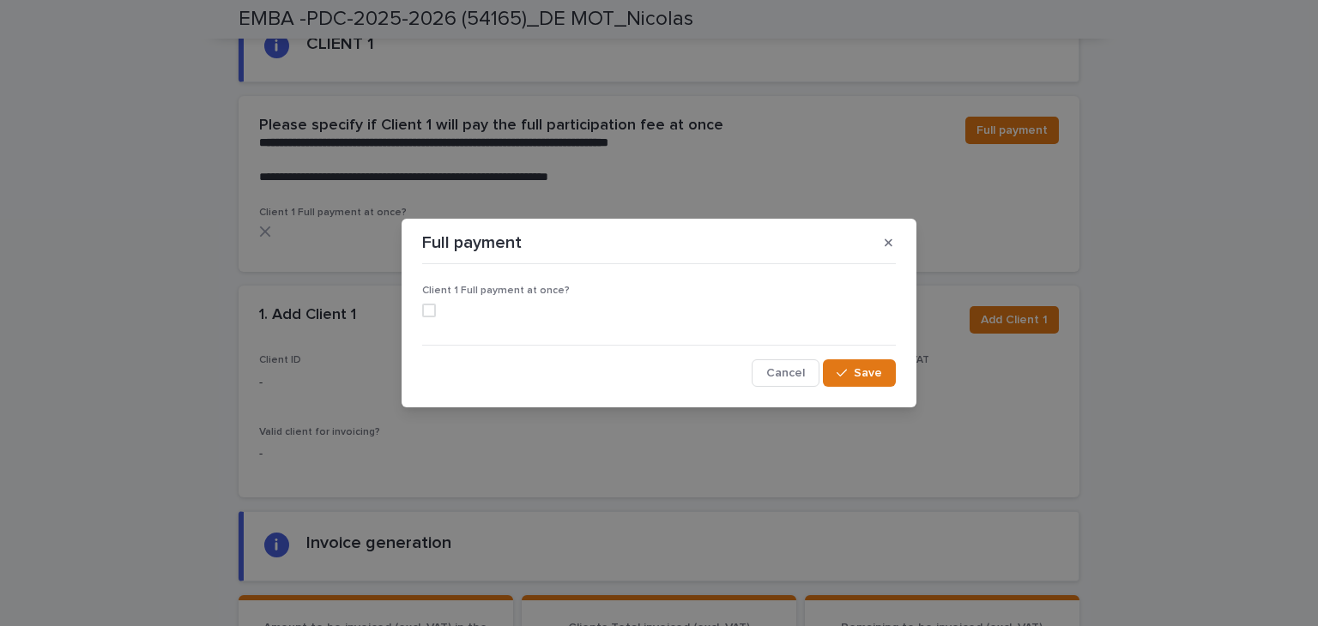
click at [432, 310] on span at bounding box center [429, 311] width 14 height 14
click at [879, 375] on span "Save" at bounding box center [868, 373] width 28 height 12
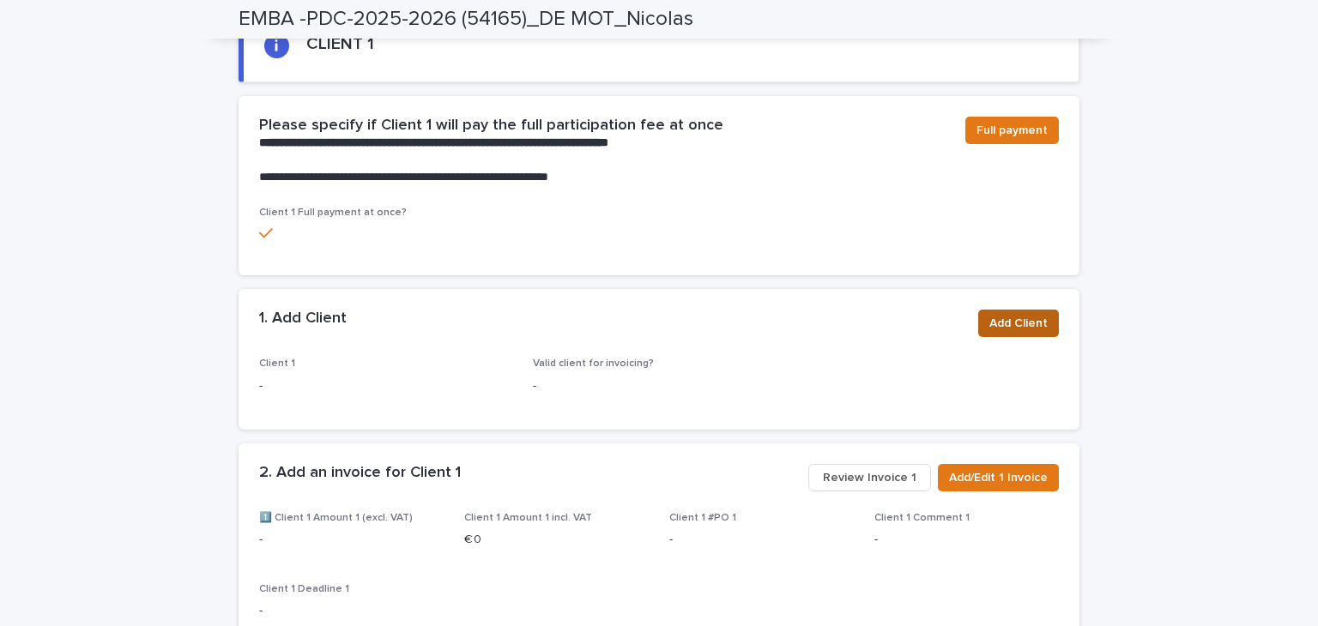
click at [994, 315] on span "Add Client" at bounding box center [1018, 323] width 58 height 17
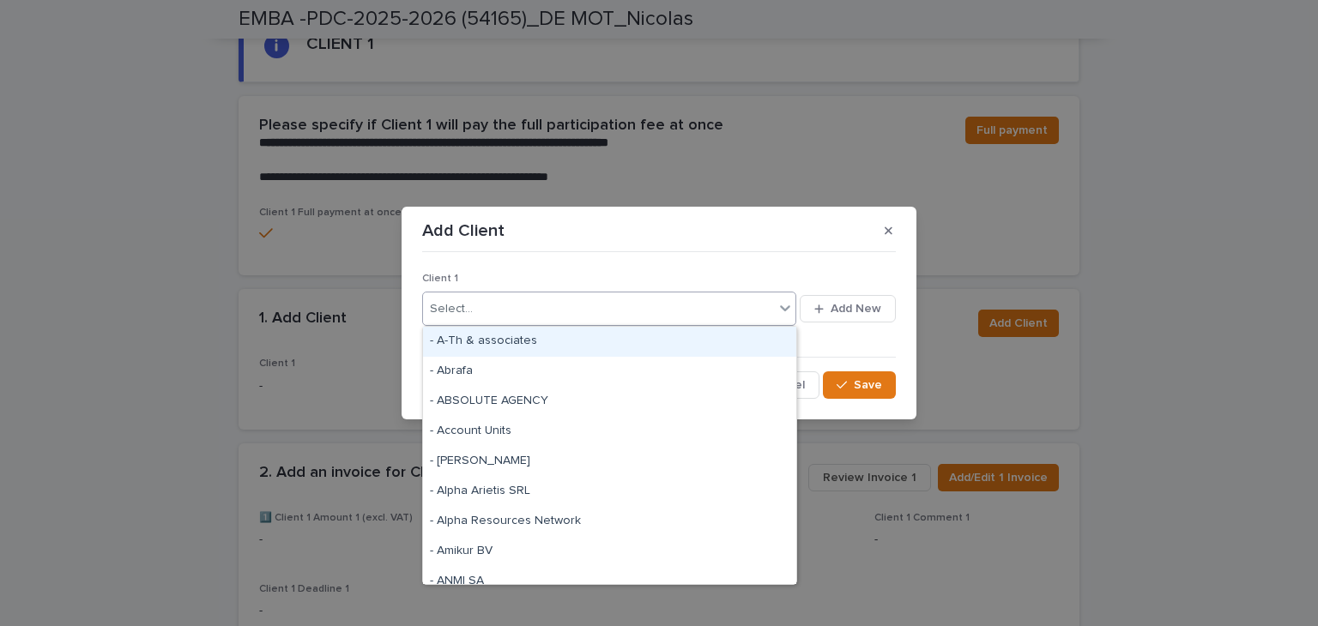
click at [467, 299] on div "Select..." at bounding box center [598, 309] width 351 height 28
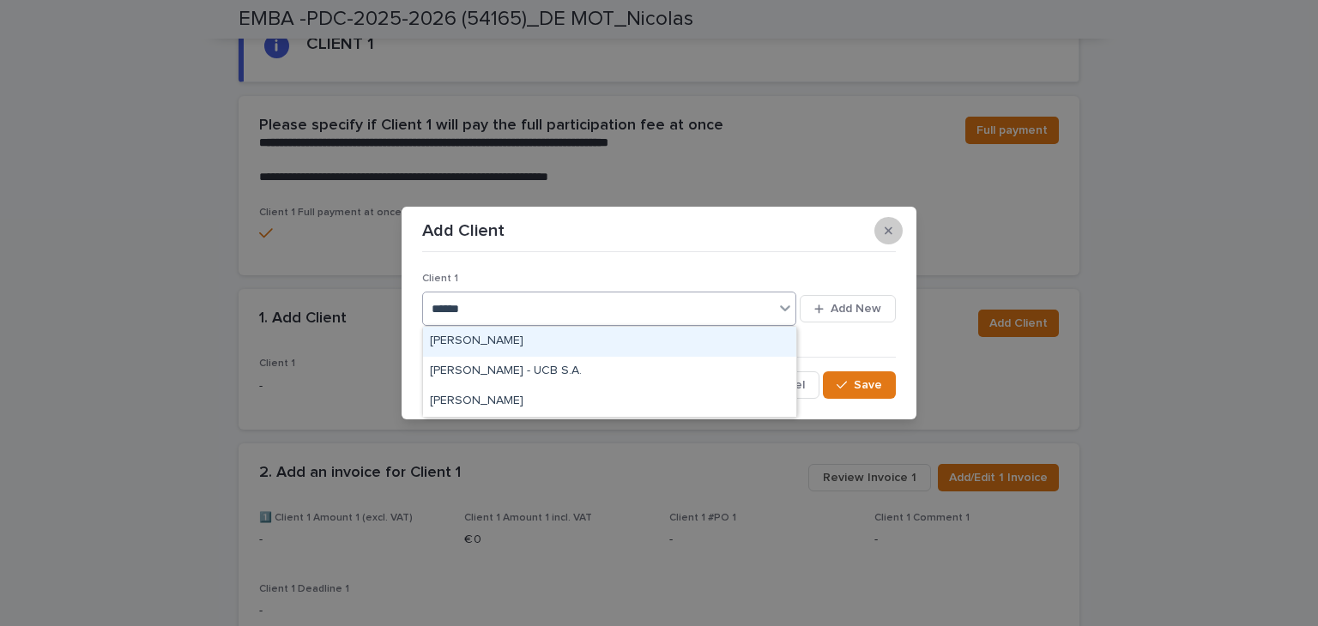
type input "******"
click at [890, 234] on icon "button" at bounding box center [889, 231] width 8 height 12
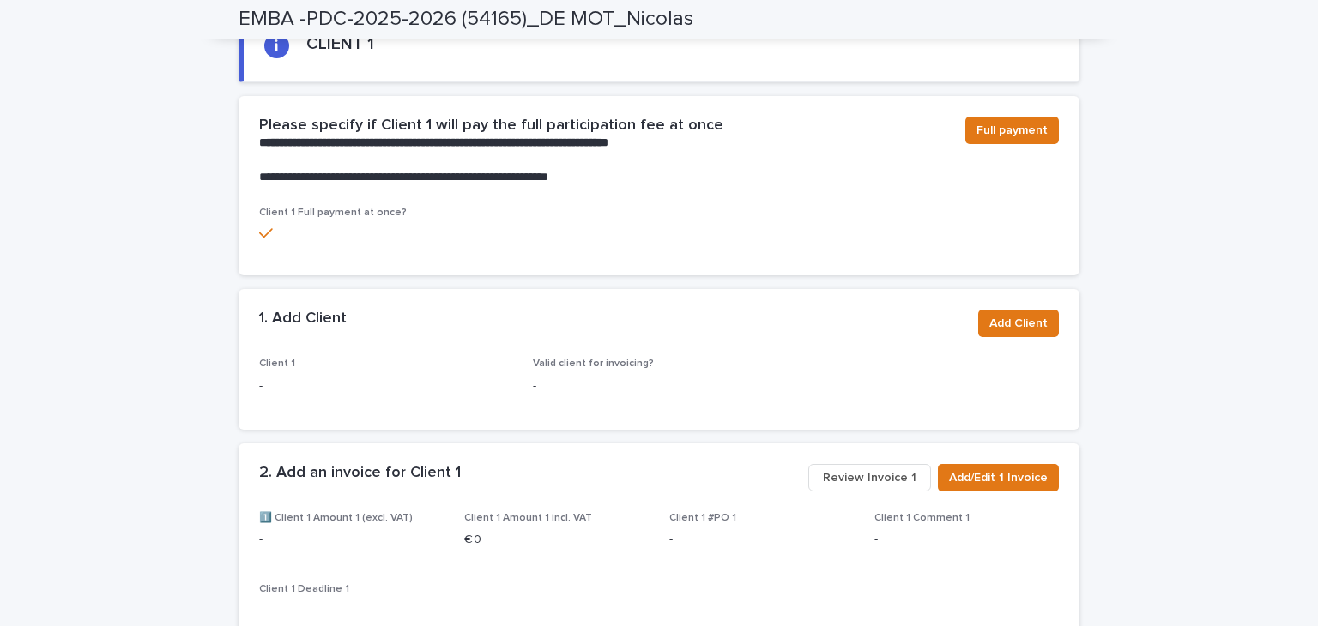
scroll to position [0, 0]
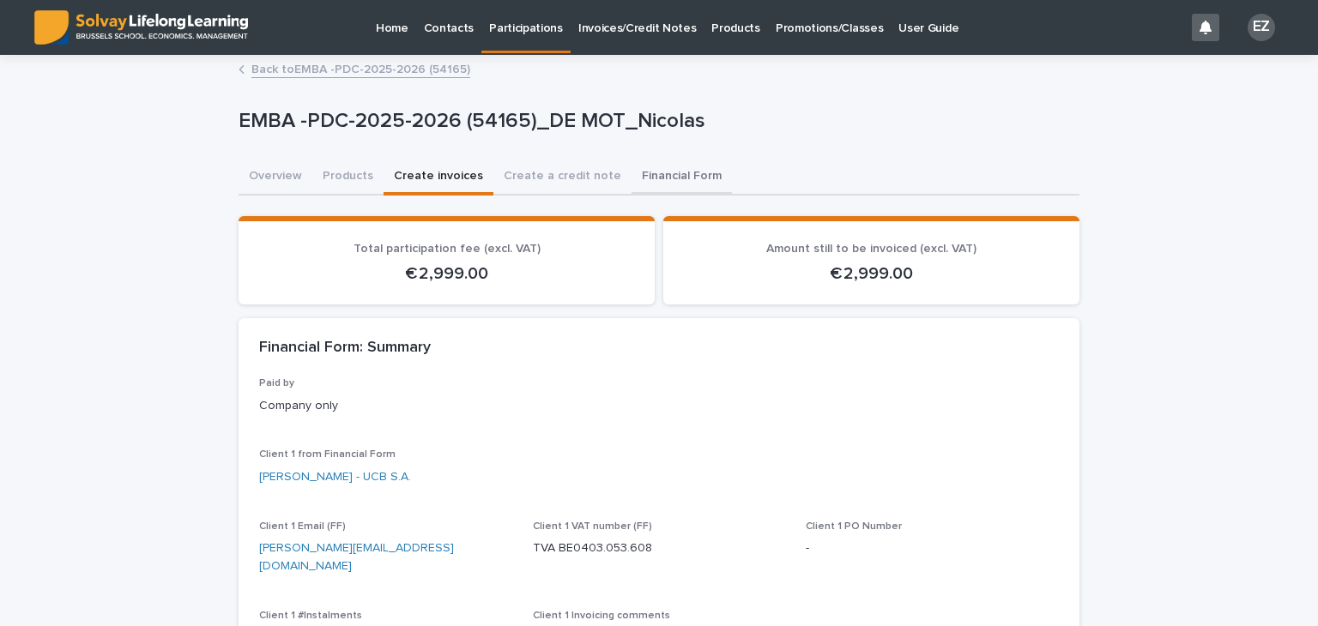
click at [642, 173] on button "Financial Form" at bounding box center [682, 178] width 100 height 36
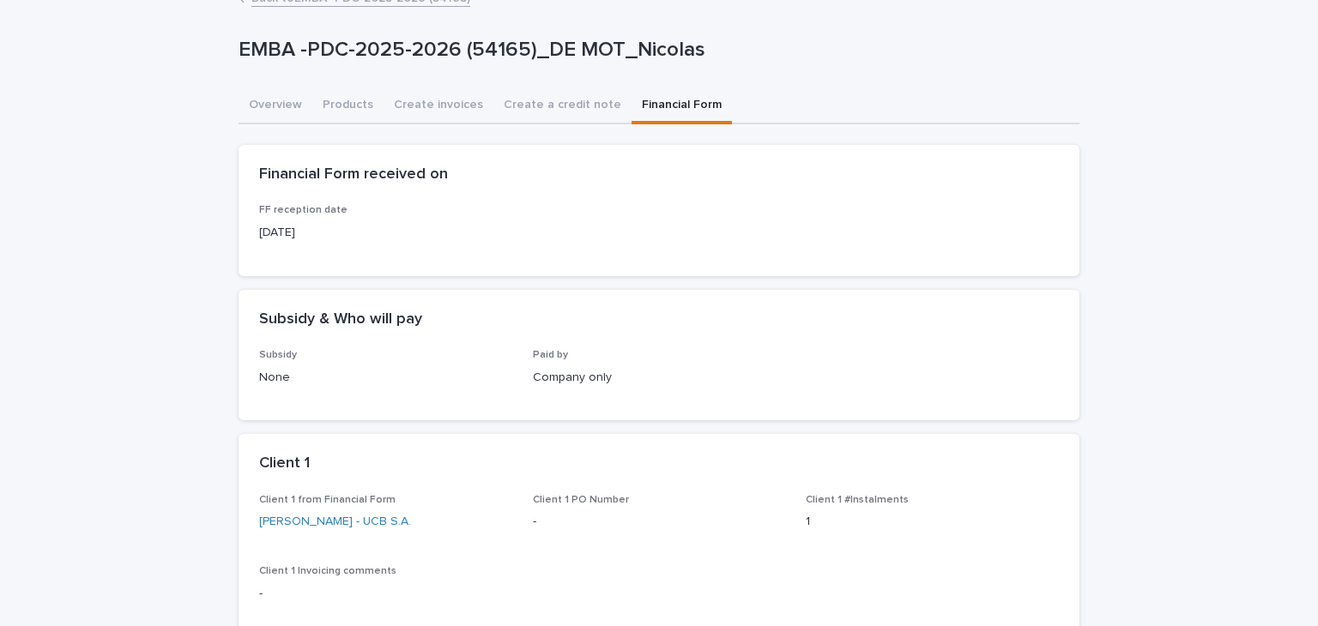
scroll to position [69, 0]
click at [440, 94] on button "Create invoices" at bounding box center [439, 109] width 110 height 36
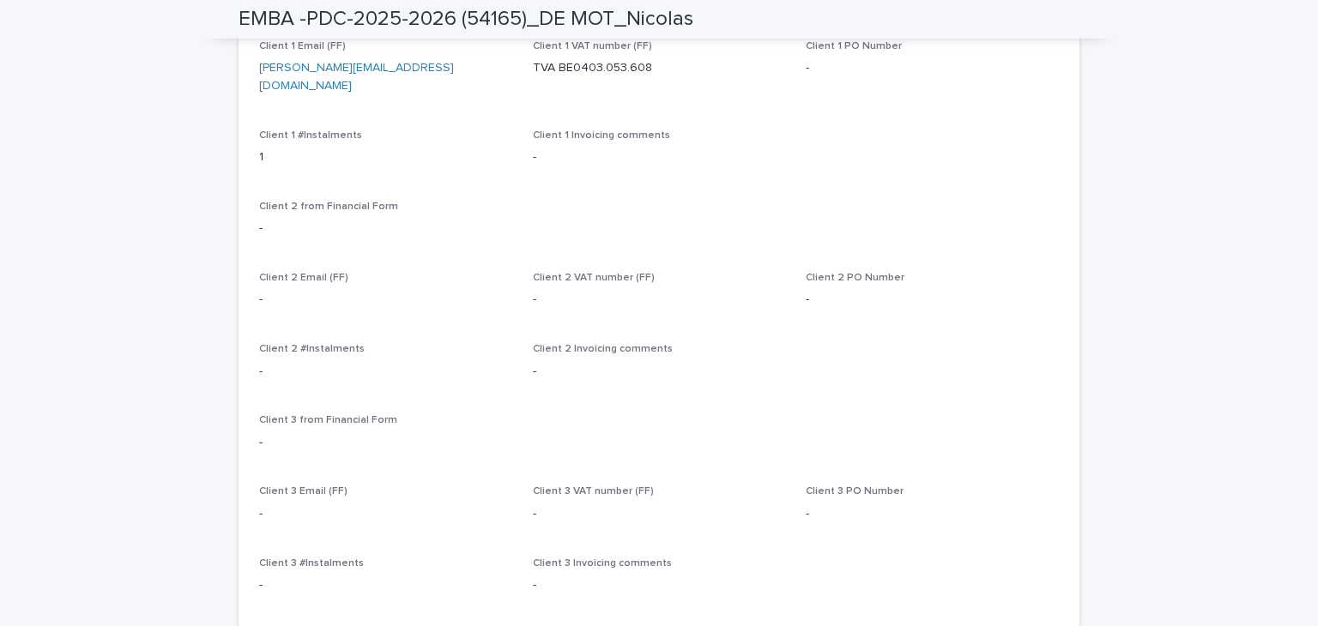
scroll to position [988, 0]
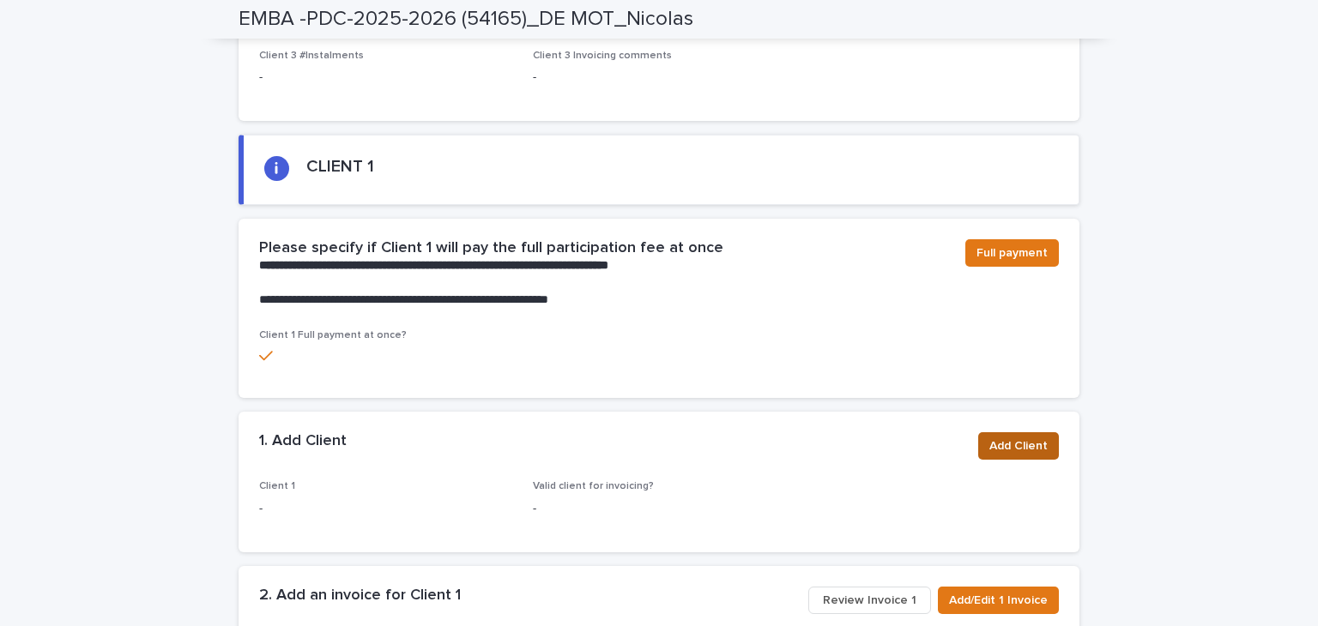
click at [1017, 438] on span "Add Client" at bounding box center [1018, 446] width 58 height 17
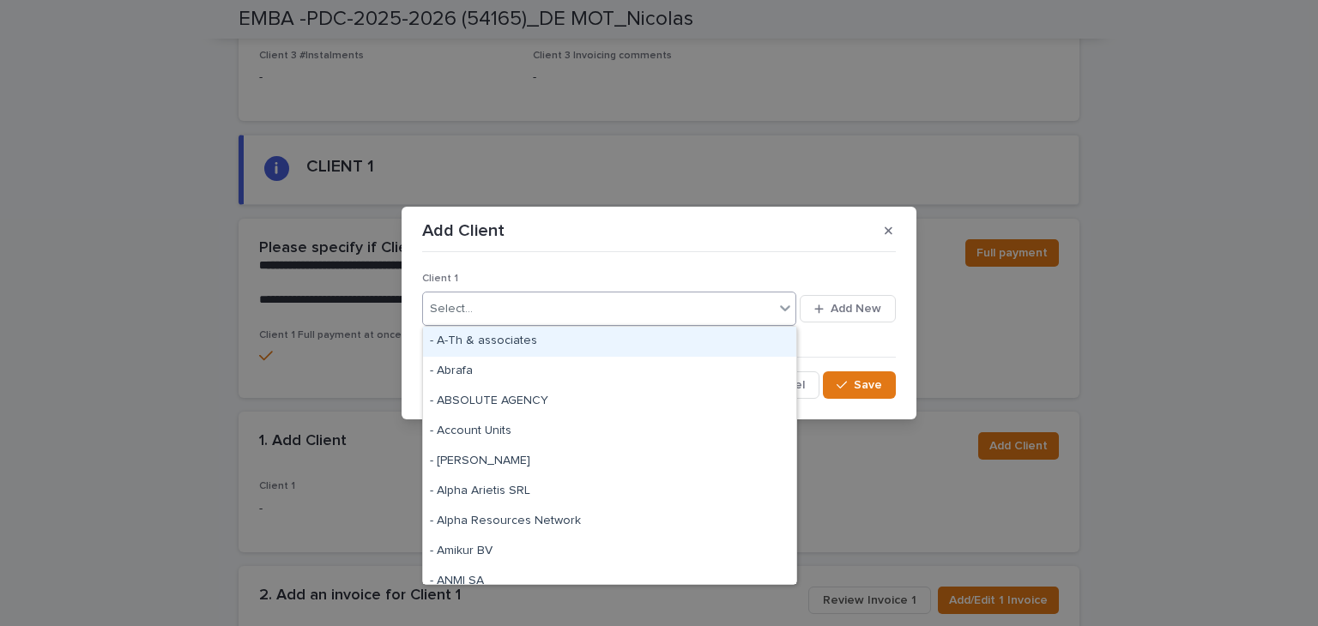
click at [548, 300] on div "Select..." at bounding box center [598, 309] width 351 height 28
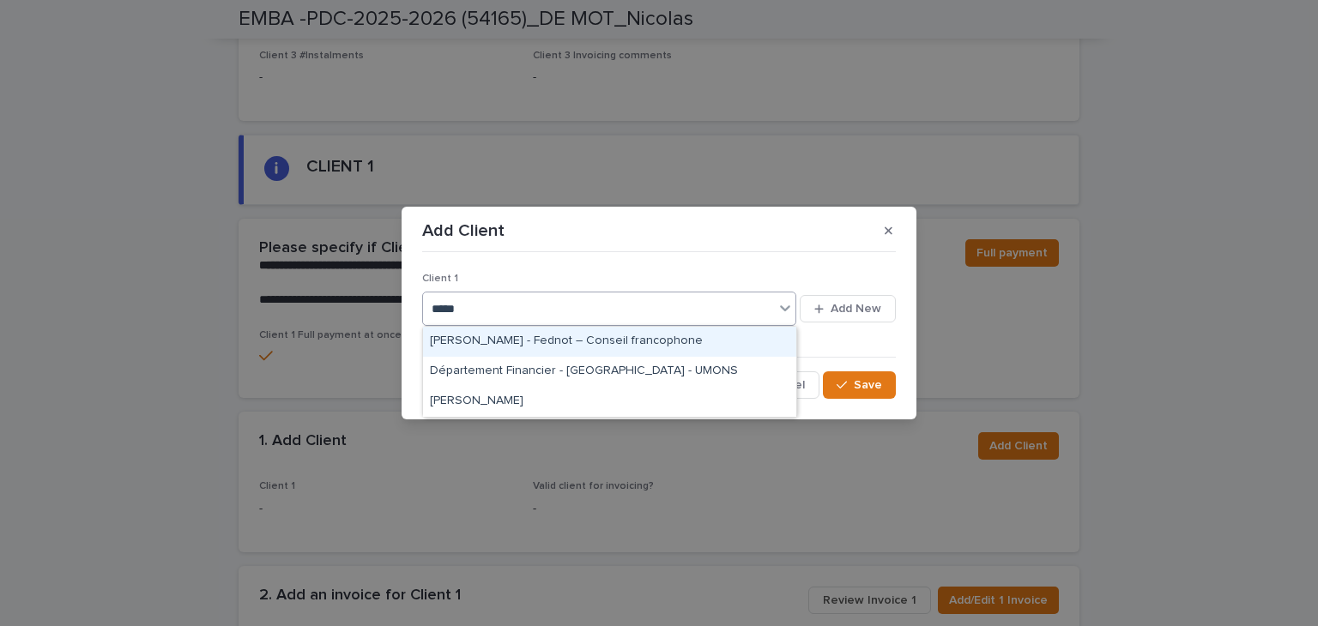
type input "******"
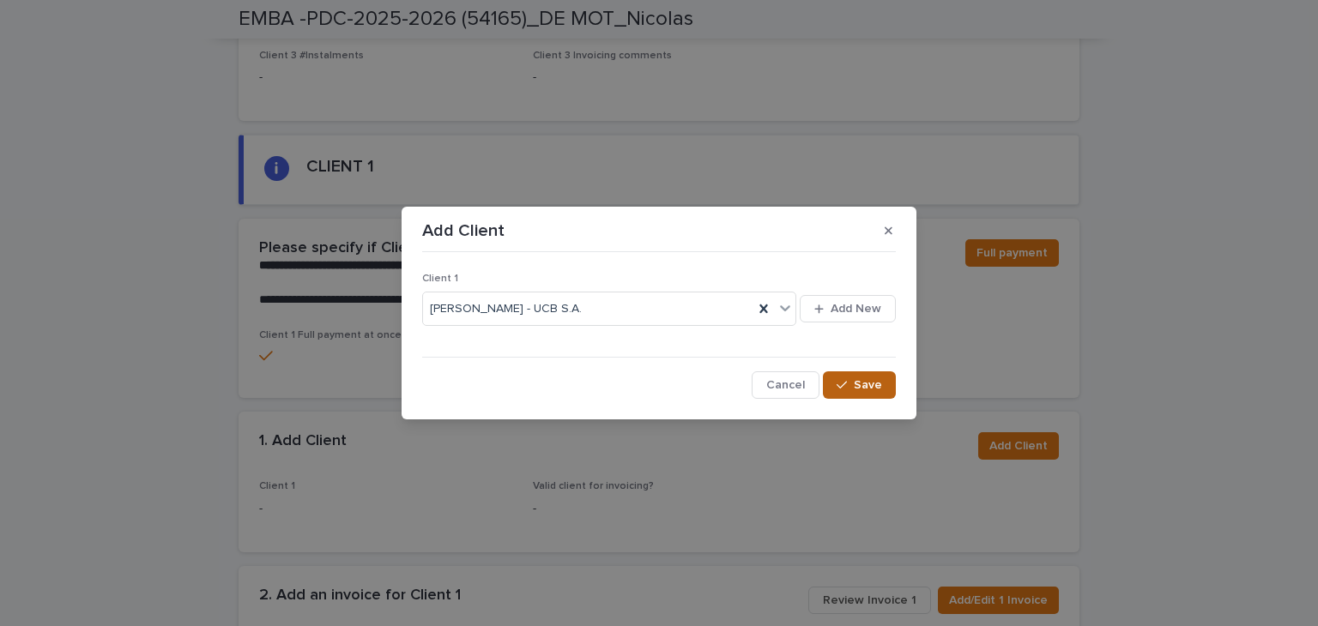
click at [862, 385] on span "Save" at bounding box center [868, 385] width 28 height 12
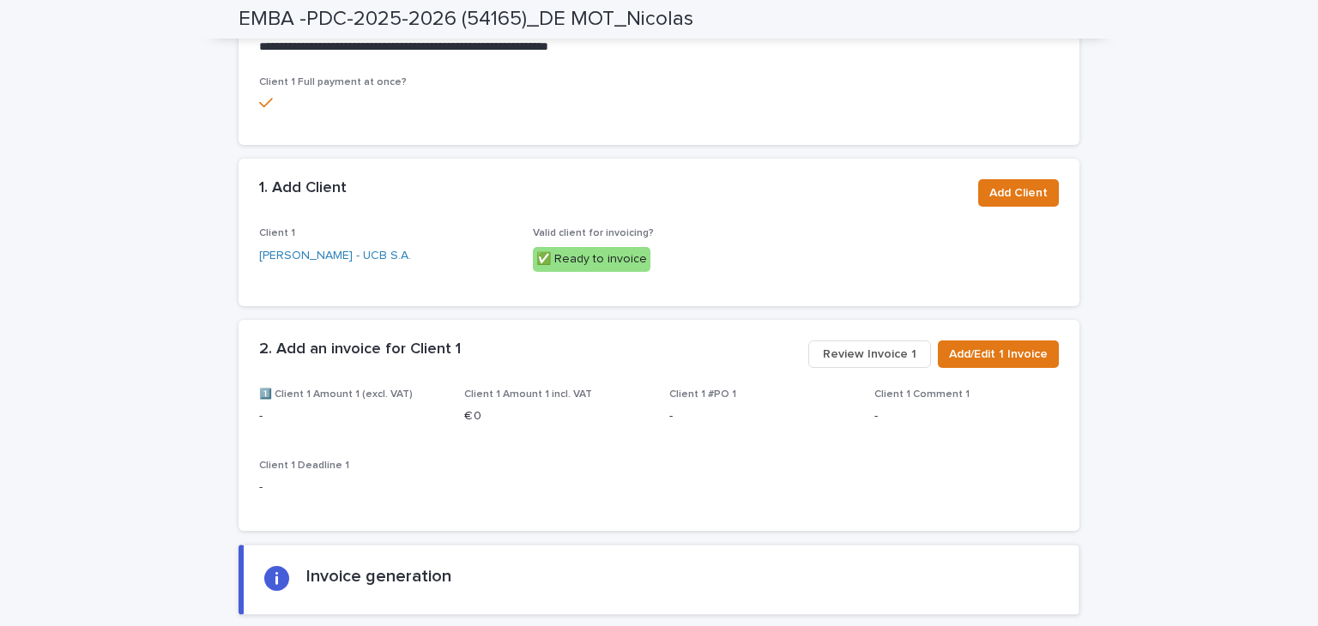
scroll to position [1241, 0]
click at [1007, 351] on div "Add/Edit 1 Invoice Review Invoice 1" at bounding box center [929, 359] width 257 height 34
click at [971, 347] on span "Add/Edit 1 Invoice" at bounding box center [998, 355] width 99 height 17
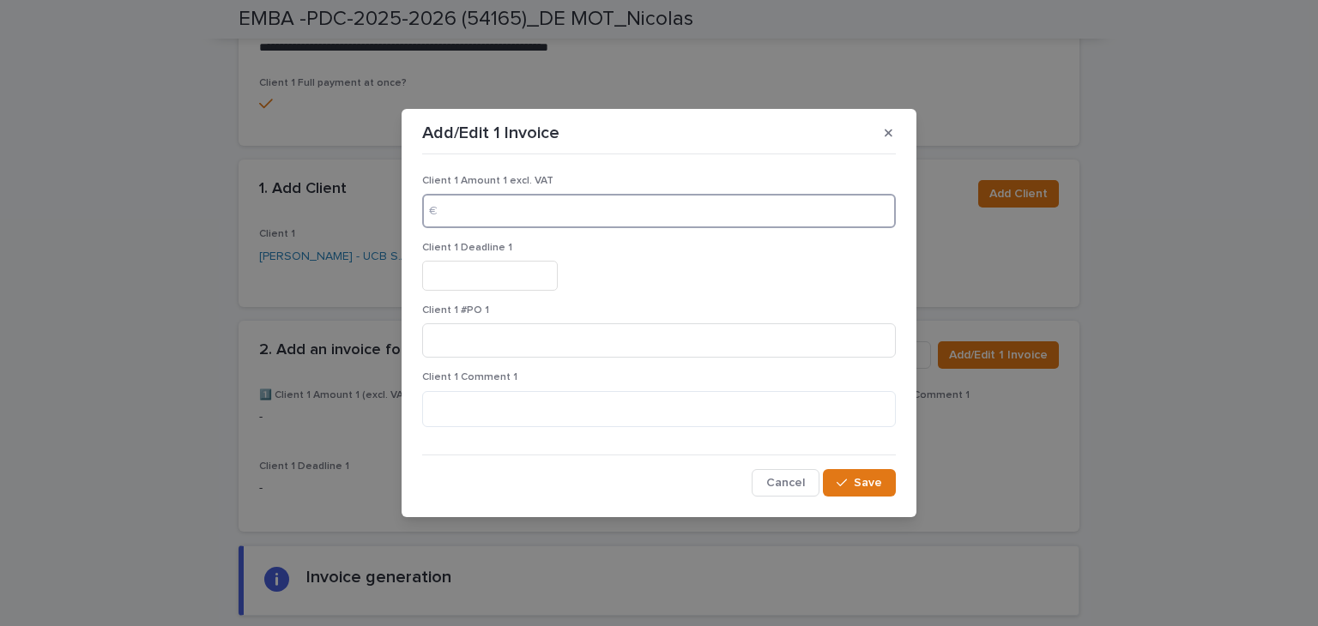
click at [546, 213] on input at bounding box center [659, 211] width 474 height 34
type input "****"
click at [491, 279] on input "text" at bounding box center [490, 276] width 136 height 30
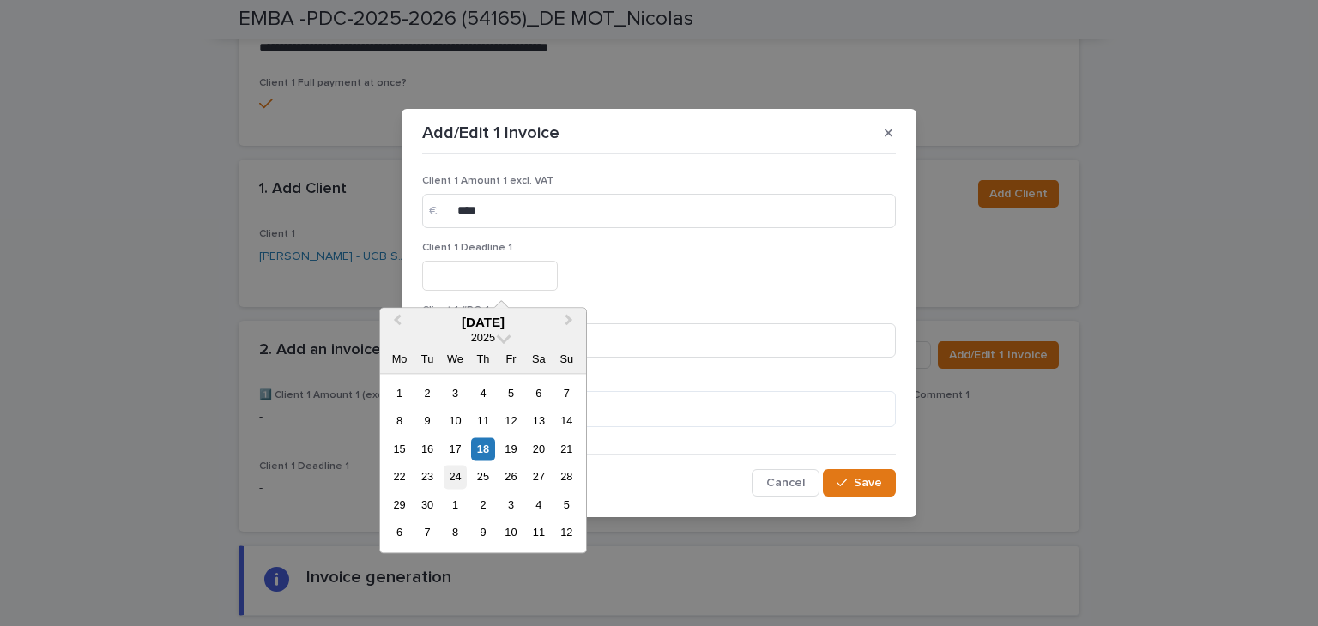
click at [458, 481] on div "24" at bounding box center [455, 477] width 23 height 23
type input "*********"
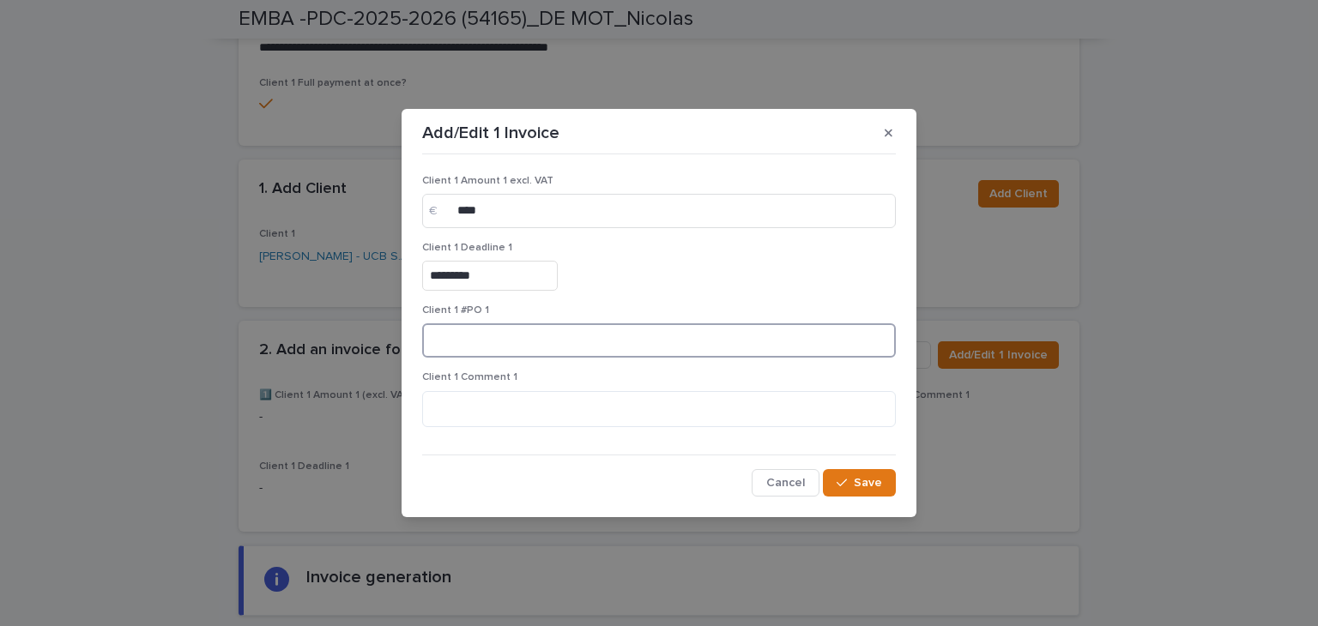
click at [467, 348] on input at bounding box center [659, 340] width 474 height 34
click at [875, 487] on span "Save" at bounding box center [868, 483] width 28 height 12
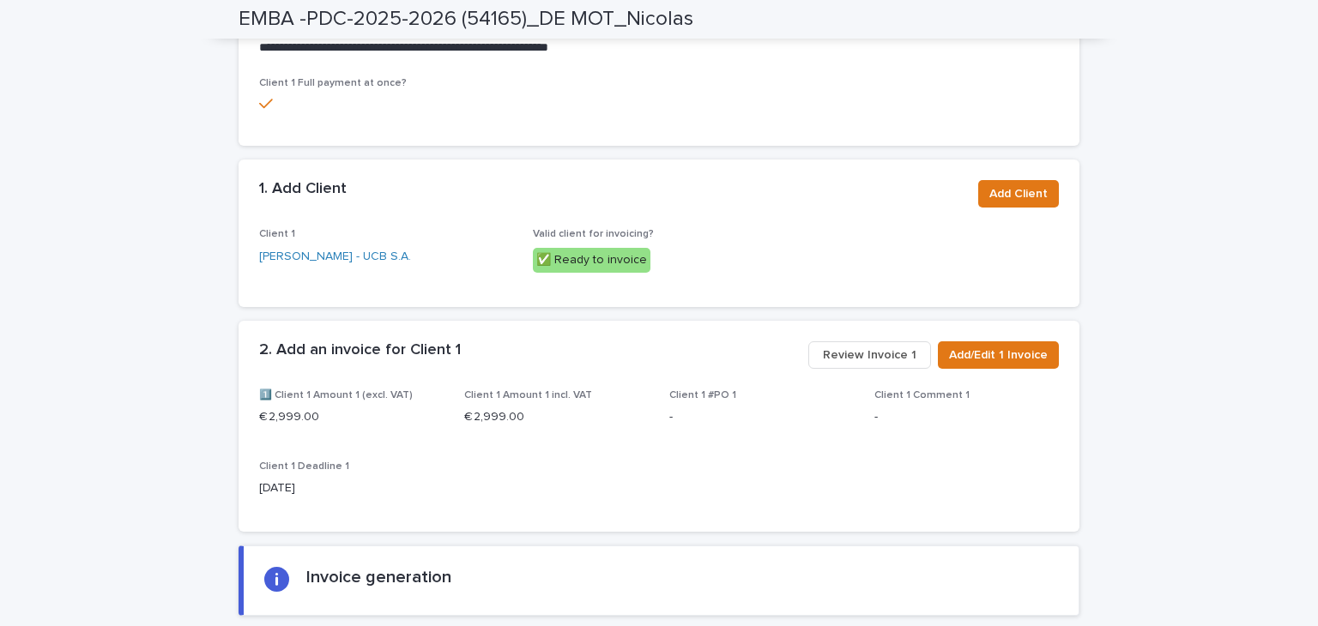
scroll to position [0, 0]
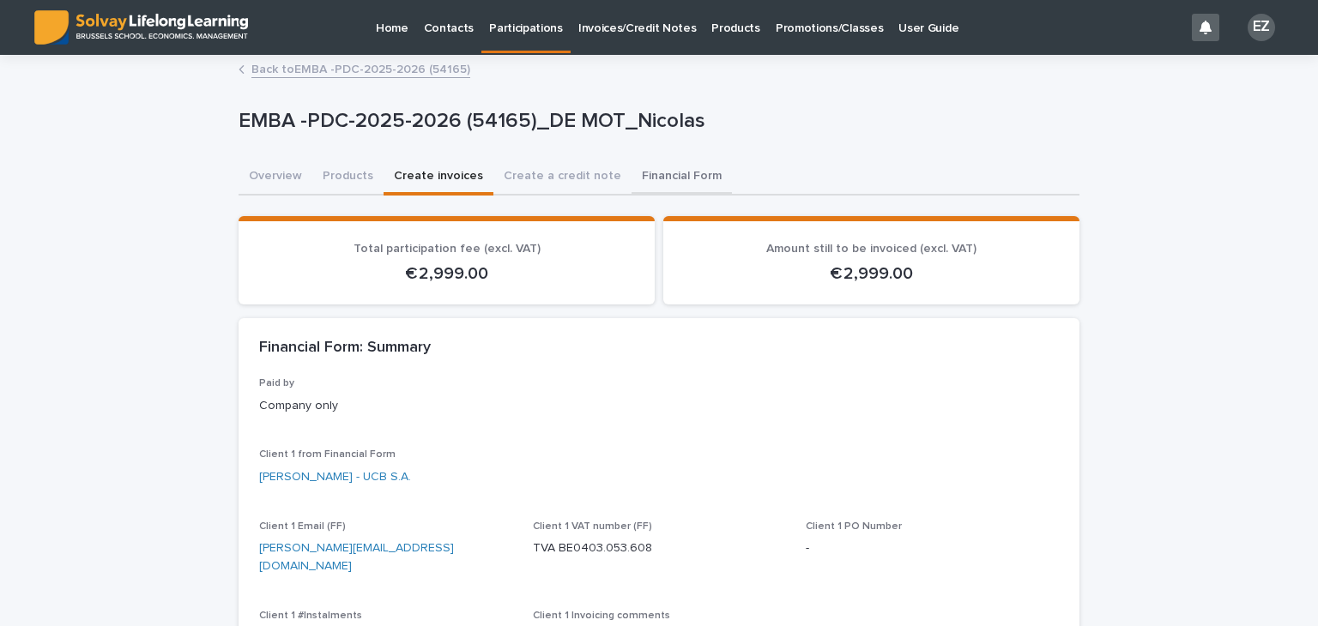
click at [650, 172] on button "Financial Form" at bounding box center [682, 178] width 100 height 36
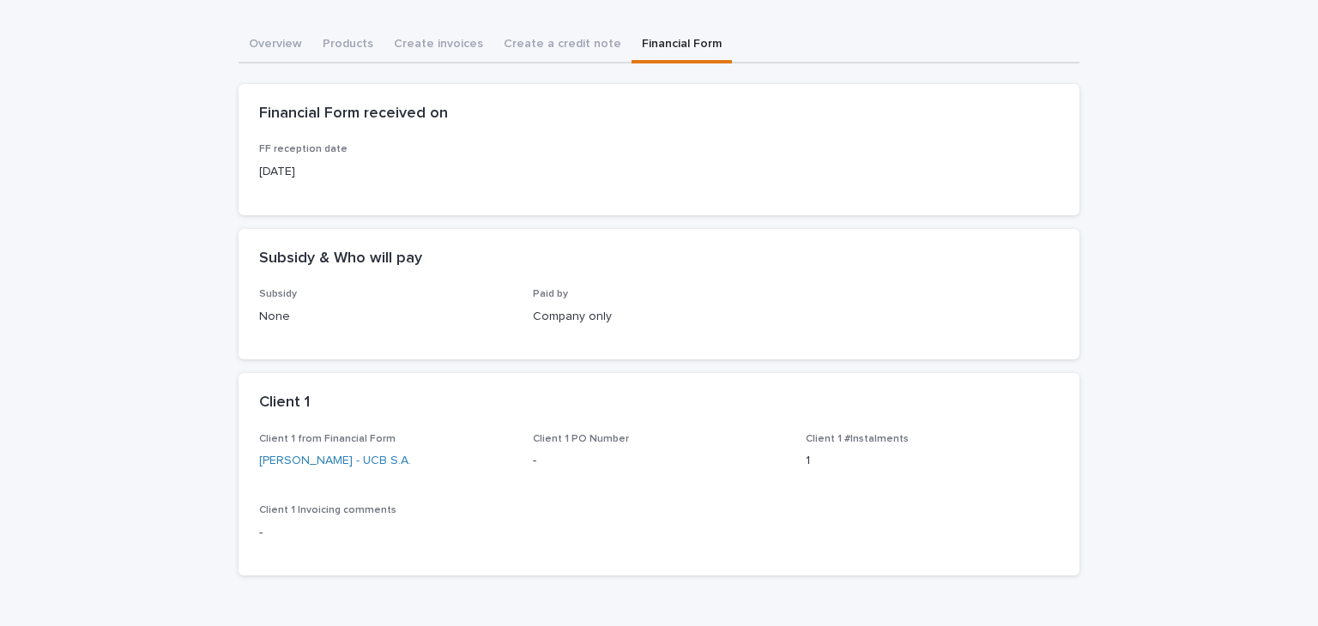
scroll to position [133, 0]
click at [289, 35] on div "Overview Products Create invoices Create a credit note Financial Form Can't dis…" at bounding box center [659, 308] width 841 height 563
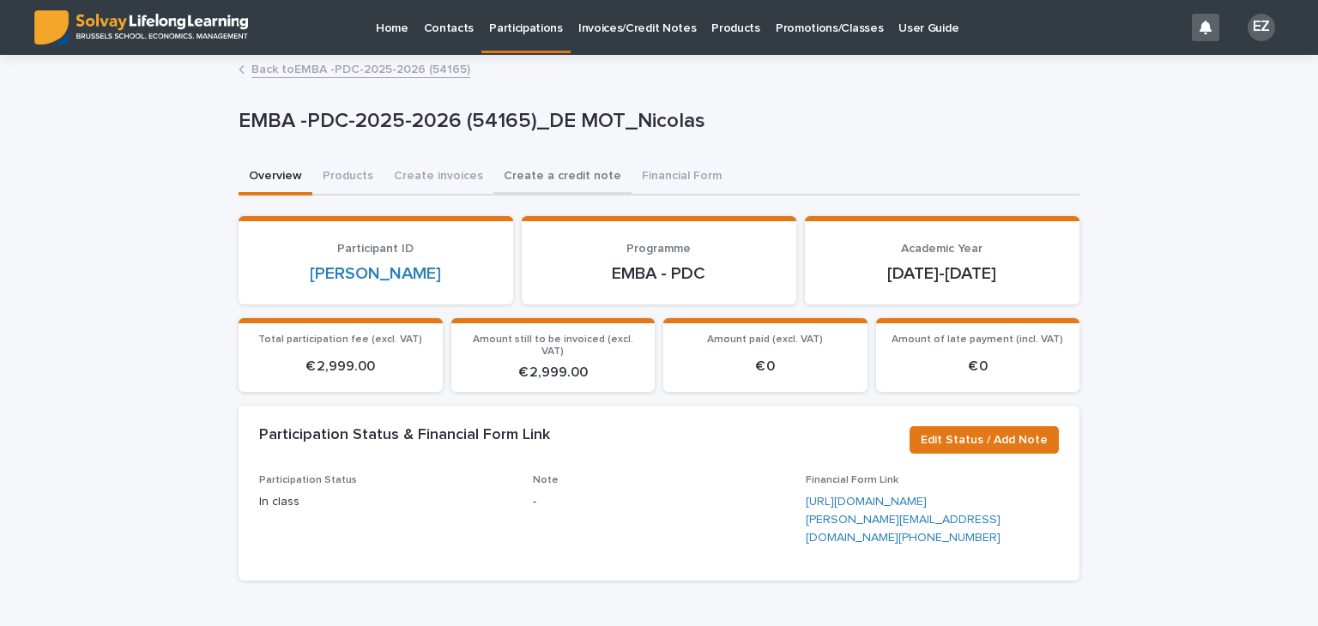
click at [547, 188] on button "Create a credit note" at bounding box center [562, 178] width 138 height 36
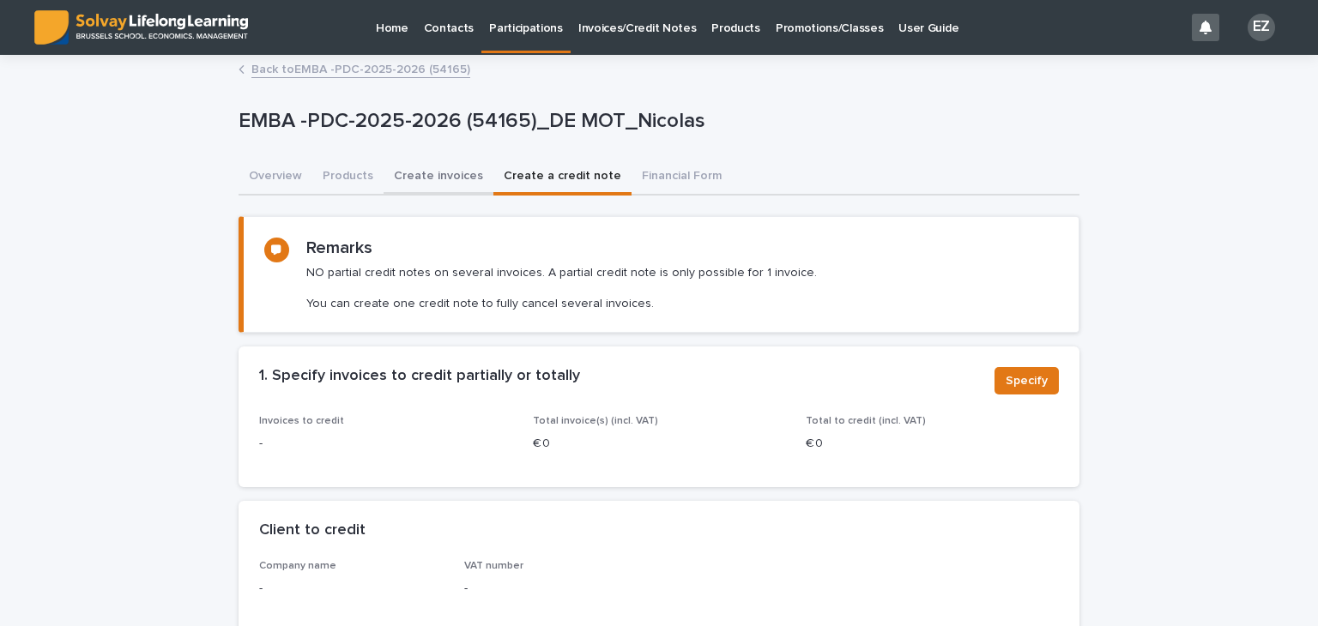
click at [428, 166] on button "Create invoices" at bounding box center [439, 178] width 110 height 36
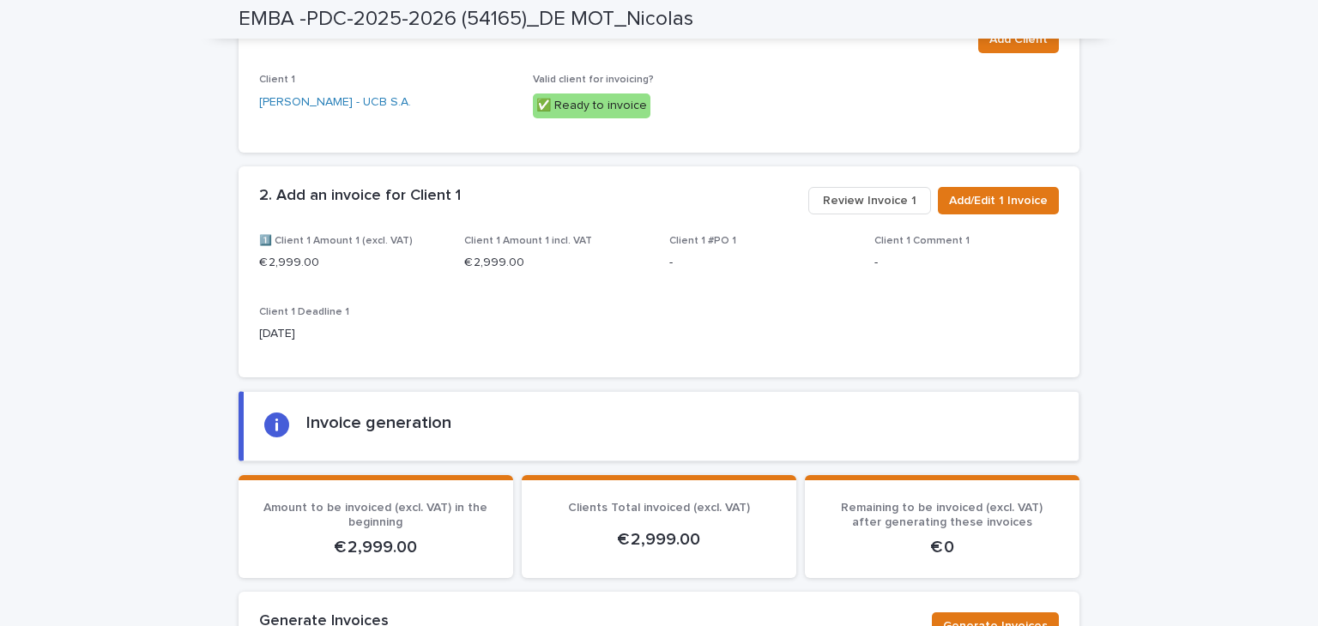
scroll to position [1393, 0]
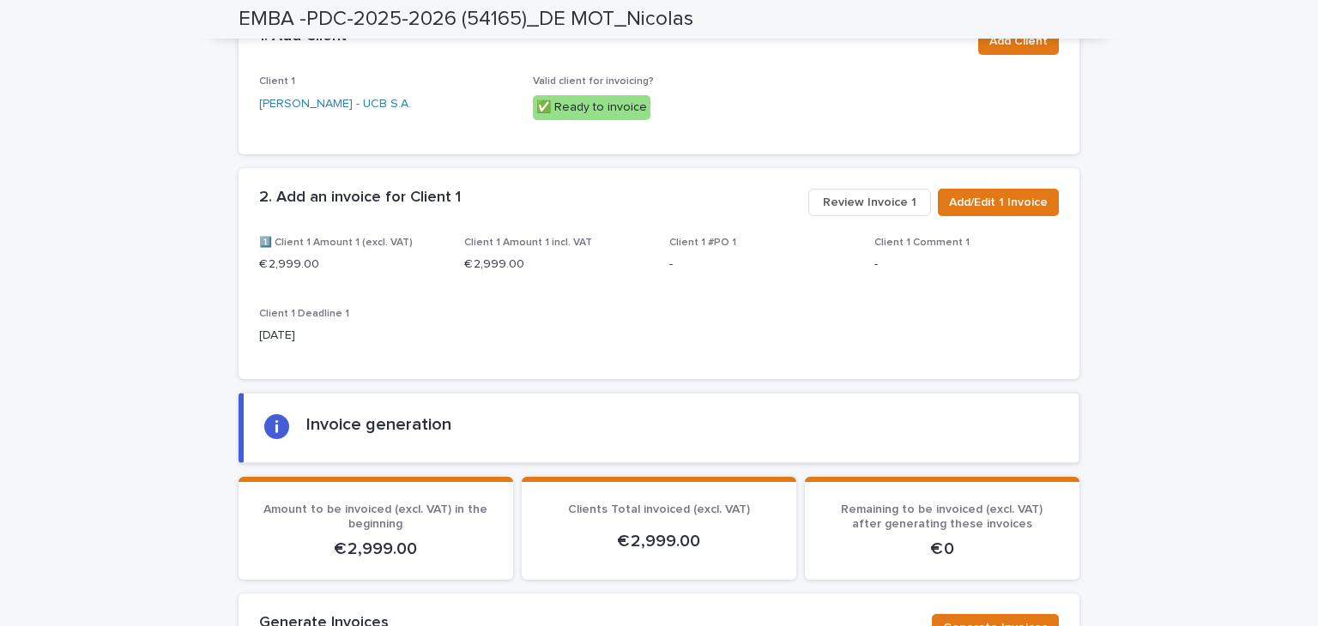
click at [853, 194] on span "Review Invoice 1" at bounding box center [870, 202] width 94 height 17
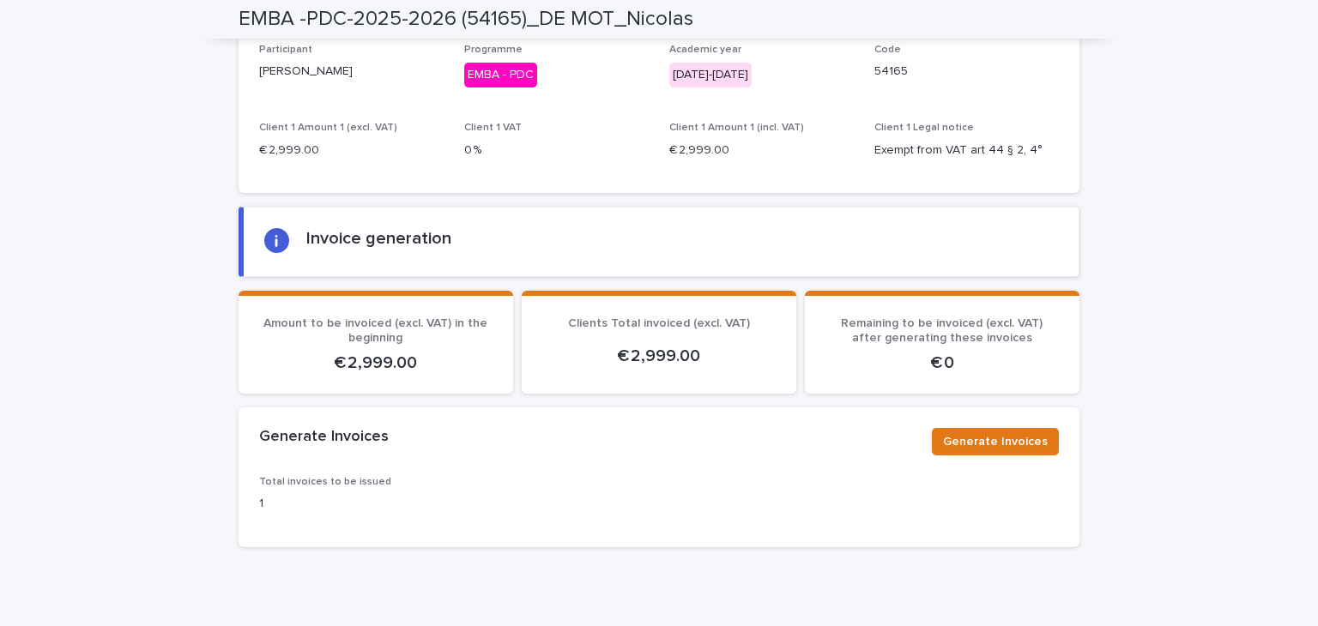
scroll to position [2224, 0]
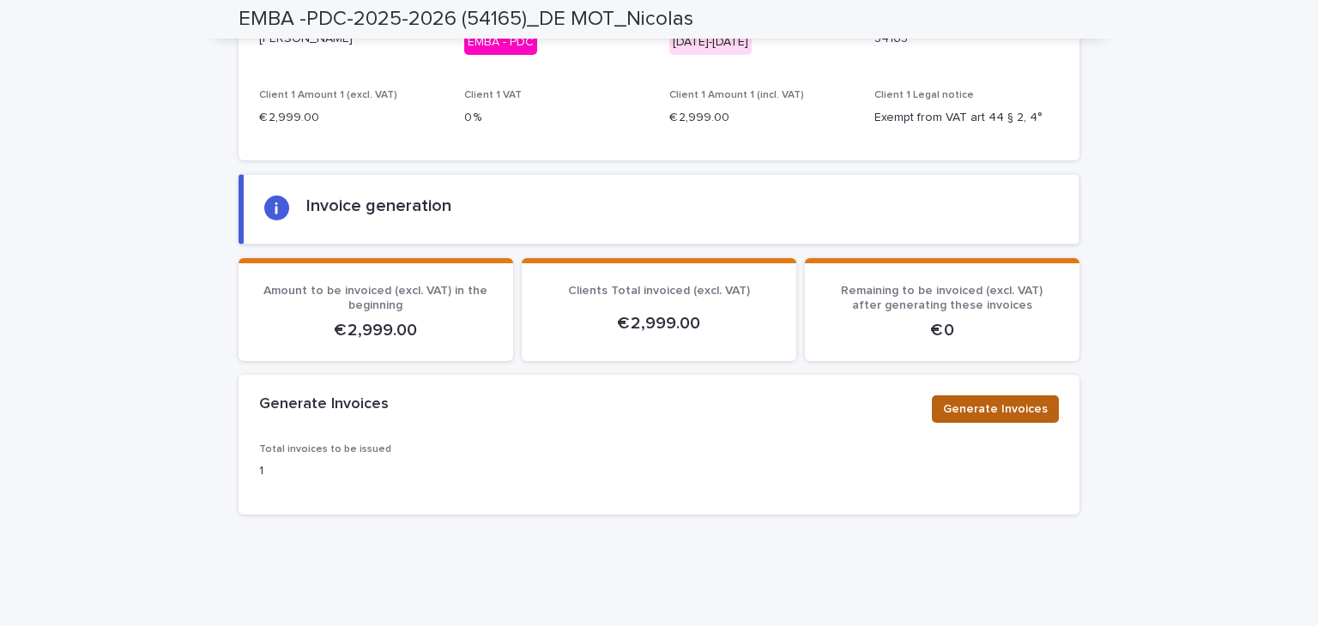
click at [967, 396] on button "Generate Invoices" at bounding box center [995, 409] width 127 height 27
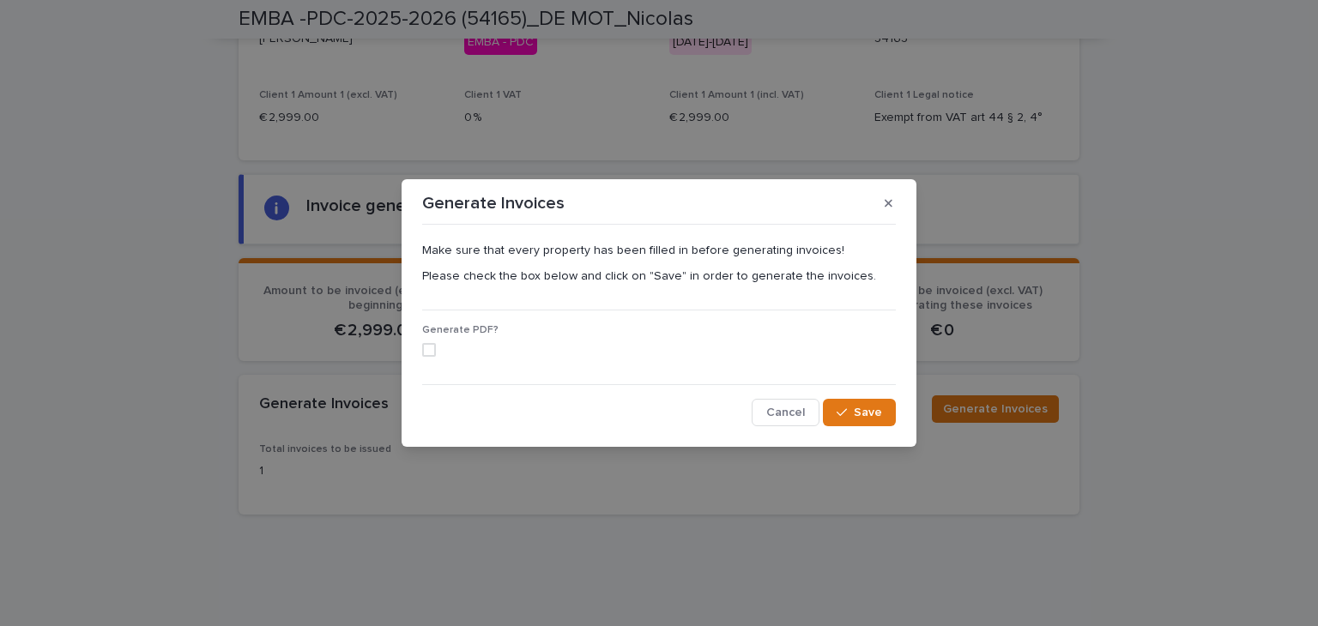
click at [430, 345] on span at bounding box center [429, 350] width 14 height 14
click at [867, 413] on span "Save" at bounding box center [868, 413] width 28 height 12
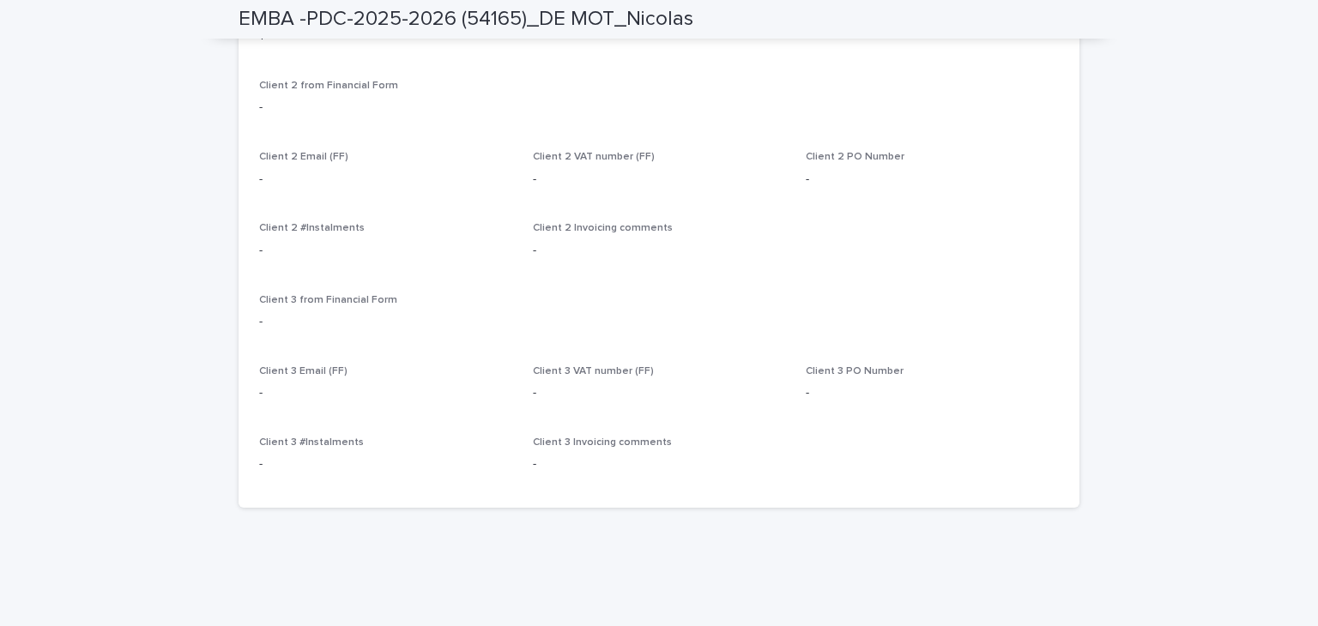
scroll to position [0, 0]
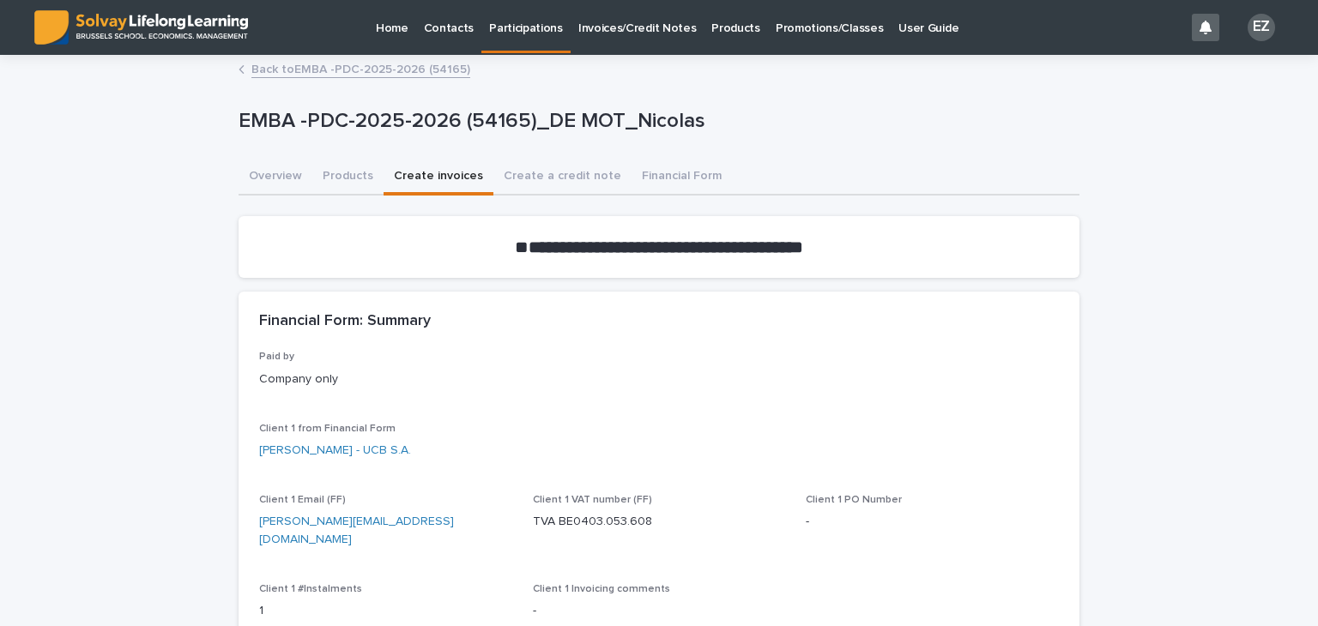
click at [284, 176] on button "Overview" at bounding box center [276, 178] width 74 height 36
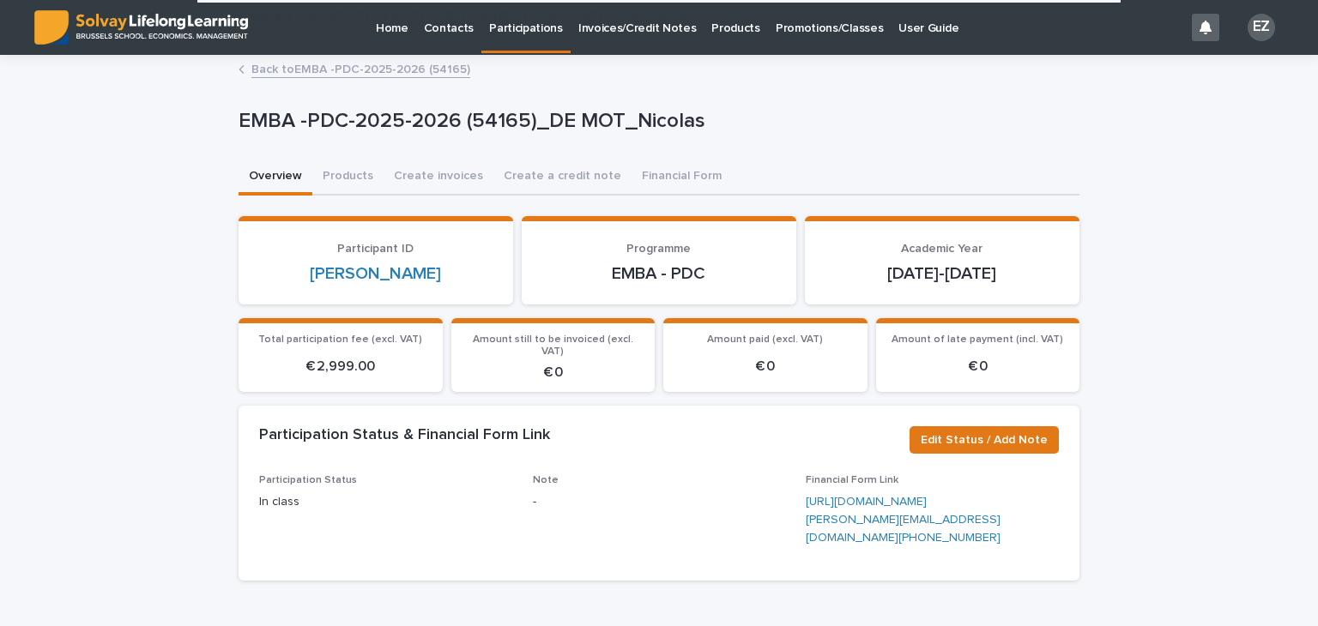
scroll to position [545, 0]
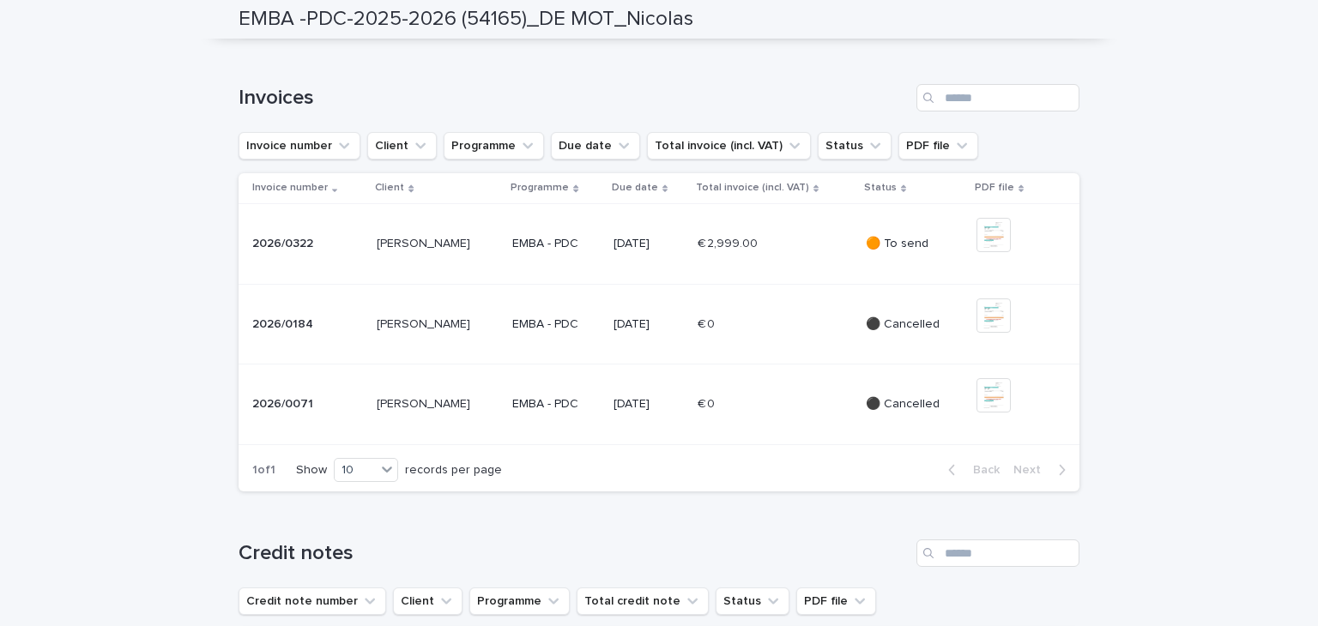
click at [938, 284] on td "🟠 To send" at bounding box center [914, 243] width 111 height 81
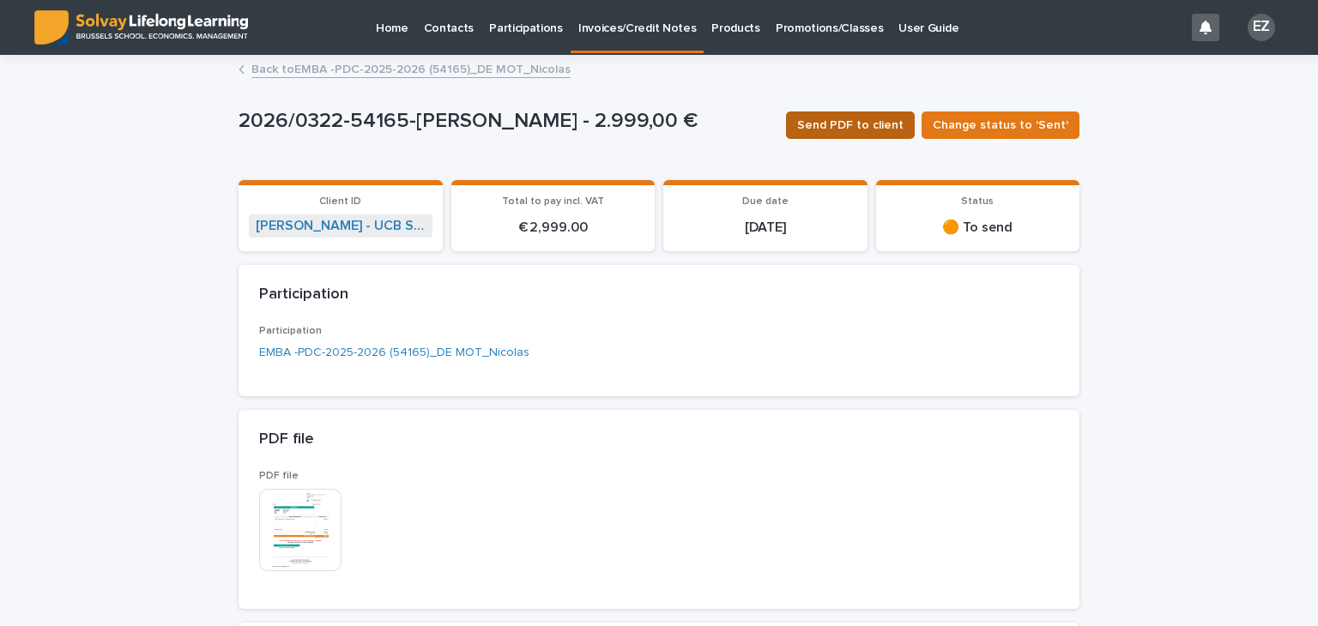
click at [845, 126] on span "Send PDF to client" at bounding box center [850, 125] width 106 height 17
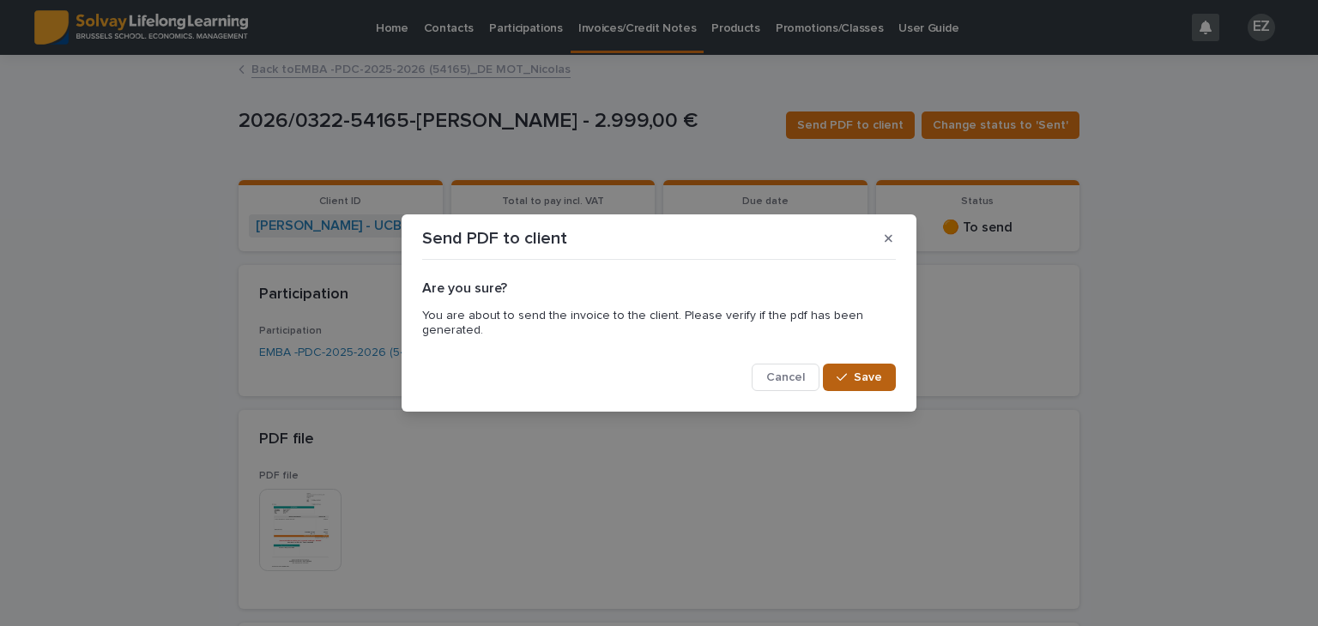
click at [858, 378] on span "Save" at bounding box center [868, 378] width 28 height 12
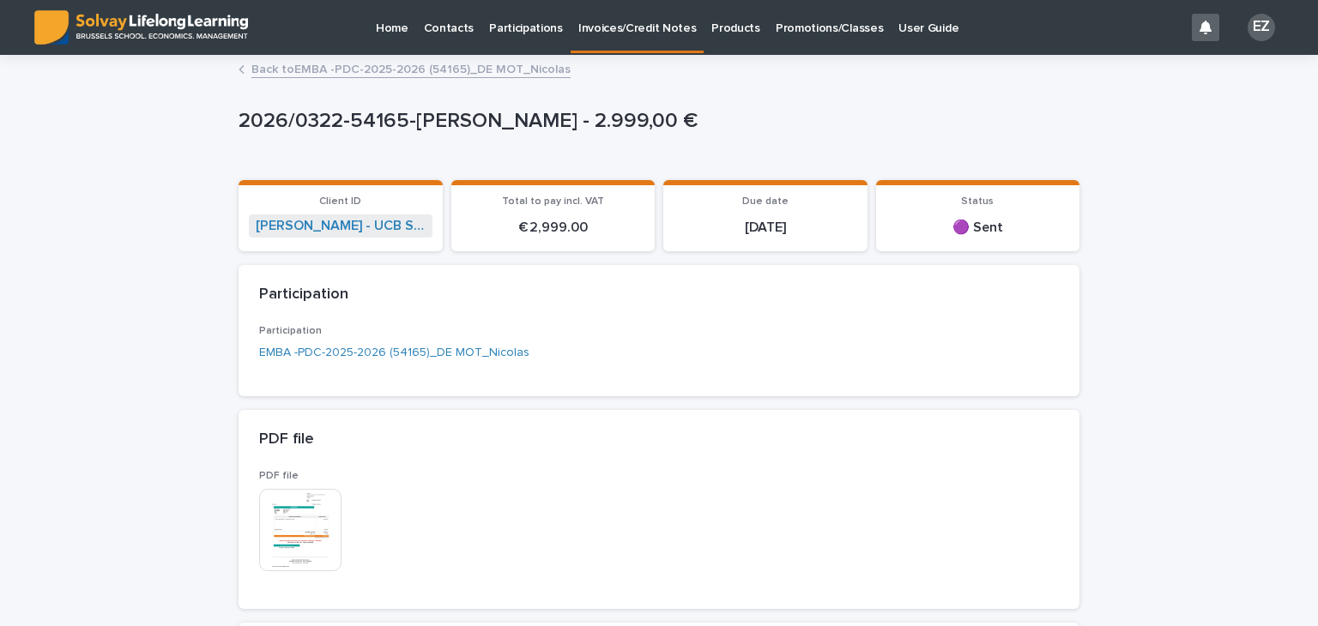
click at [429, 66] on link "Back to EMBA -PDC-2025-2026 (54165)_DE MOT_Nicolas" at bounding box center [410, 68] width 319 height 20
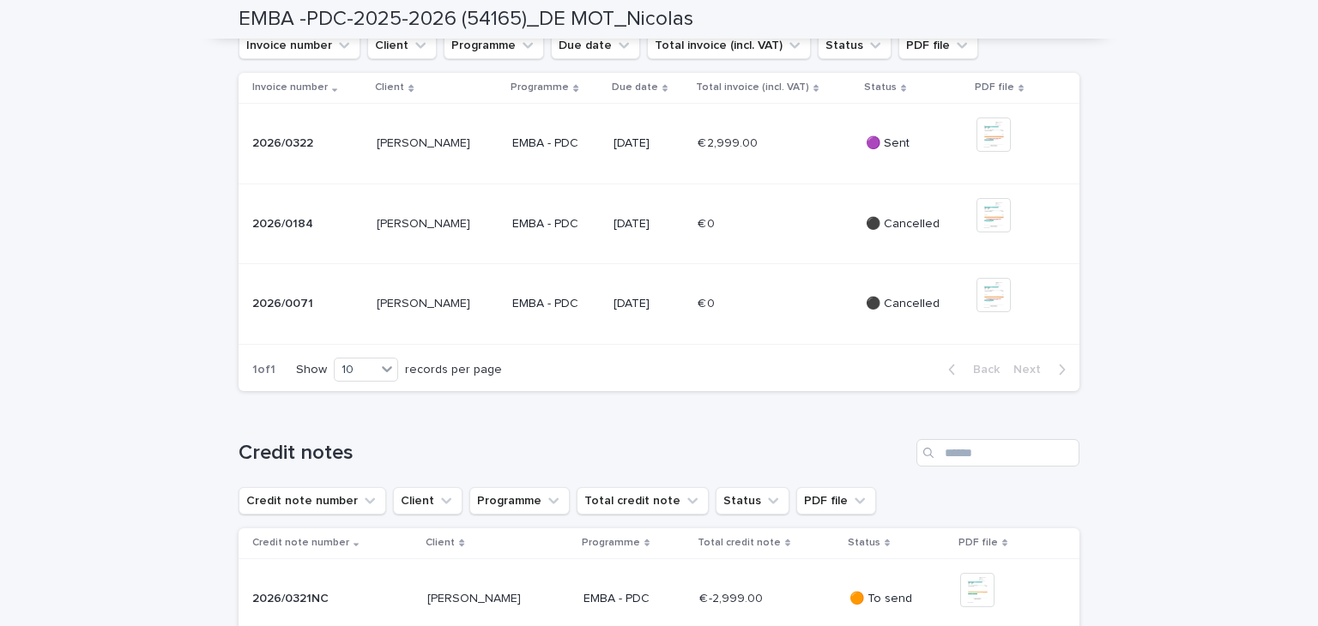
scroll to position [645, 0]
click at [987, 152] on img at bounding box center [993, 135] width 34 height 34
click at [982, 152] on img at bounding box center [993, 135] width 34 height 34
